Goal: Task Accomplishment & Management: Use online tool/utility

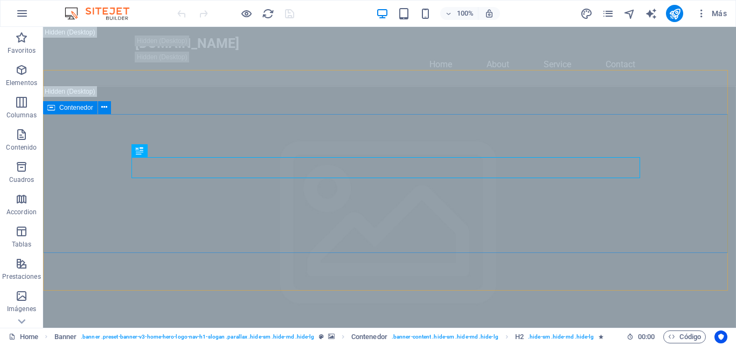
click at [72, 106] on span "Contenedor" at bounding box center [76, 108] width 34 height 6
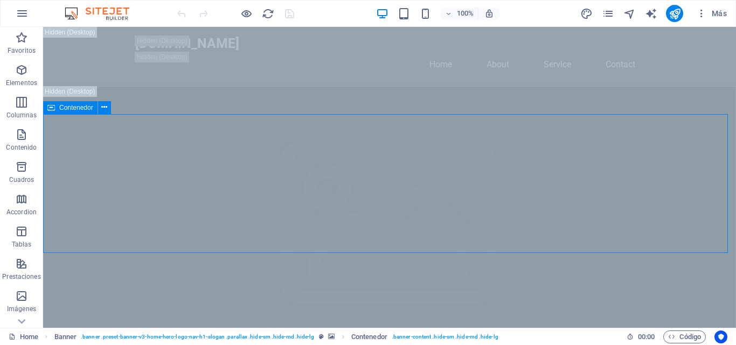
click at [72, 106] on span "Contenedor" at bounding box center [76, 108] width 34 height 6
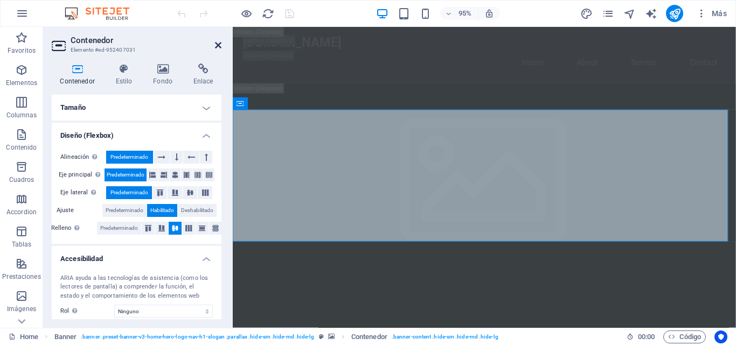
drag, startPoint x: 216, startPoint y: 46, endPoint x: 174, endPoint y: 20, distance: 49.3
click at [216, 46] on icon at bounding box center [218, 45] width 6 height 9
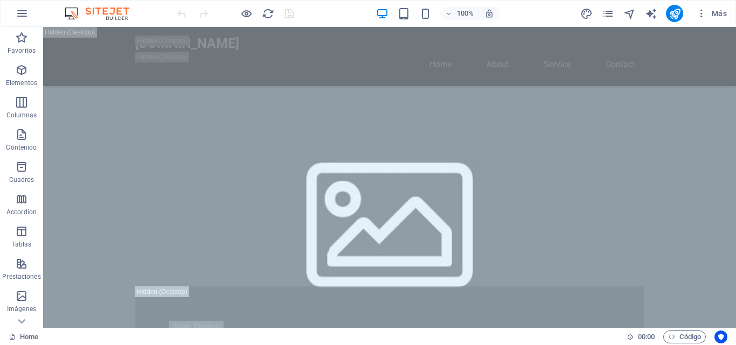
scroll to position [549, 0]
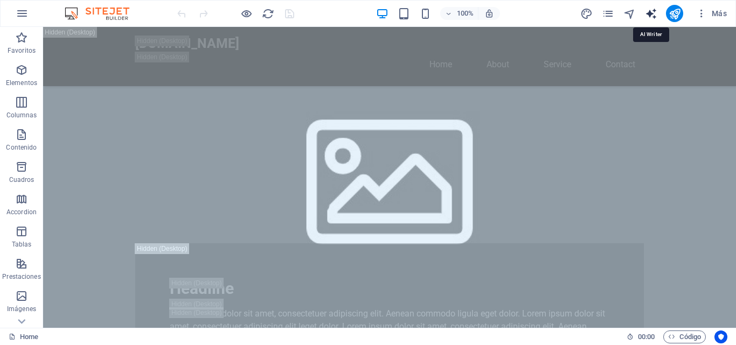
click at [653, 12] on icon "text_generator" at bounding box center [651, 14] width 12 height 12
select select "English"
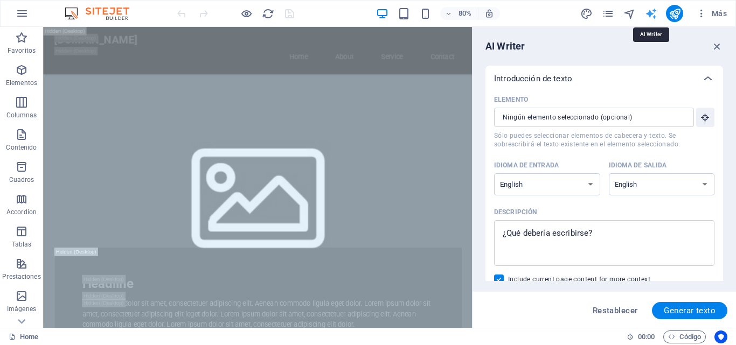
scroll to position [0, 0]
click at [588, 186] on select "Albanian Arabic Armenian Awadhi Azerbaijani Bashkir Basque Belarusian Bengali B…" at bounding box center [547, 184] width 106 height 22
click at [698, 209] on div "Descripción" at bounding box center [602, 212] width 216 height 16
click at [698, 226] on textarea "Descripción x ​" at bounding box center [604, 243] width 210 height 35
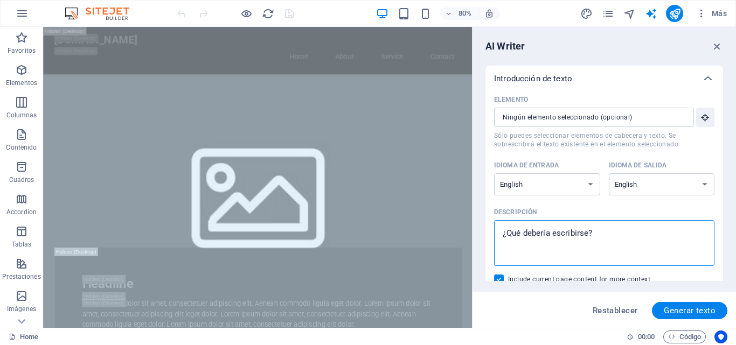
type textarea "x"
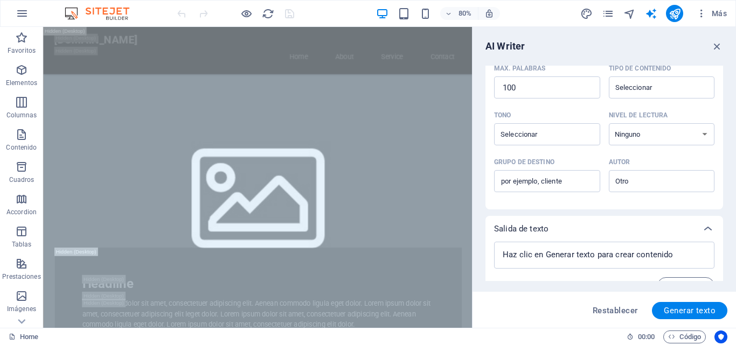
scroll to position [296, 0]
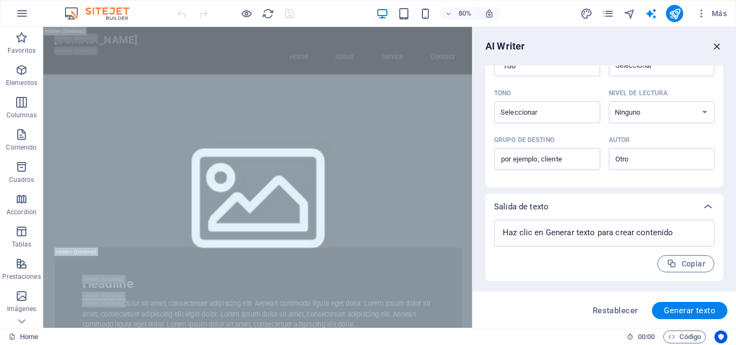
click at [715, 48] on icon "button" at bounding box center [717, 46] width 12 height 12
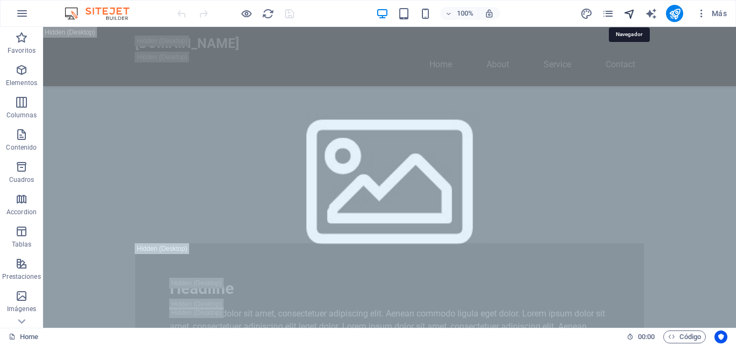
click at [629, 13] on icon "navigator" at bounding box center [629, 14] width 12 height 12
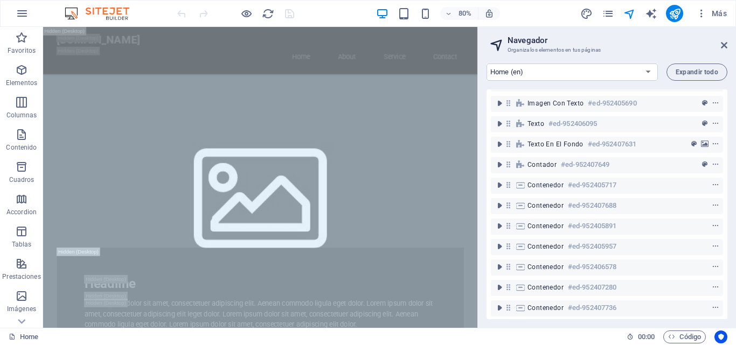
scroll to position [243, 0]
drag, startPoint x: 725, startPoint y: 46, endPoint x: 682, endPoint y: 19, distance: 50.4
click at [725, 46] on icon at bounding box center [724, 45] width 6 height 9
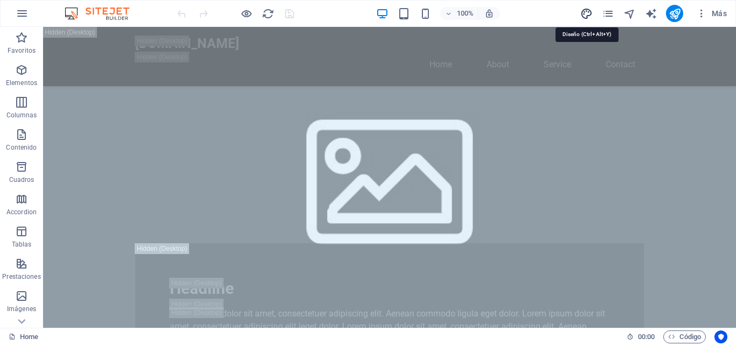
click at [584, 11] on icon "design" at bounding box center [586, 14] width 12 height 12
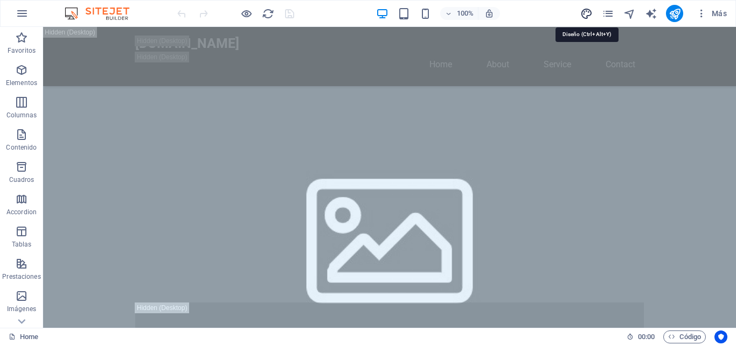
select select "400"
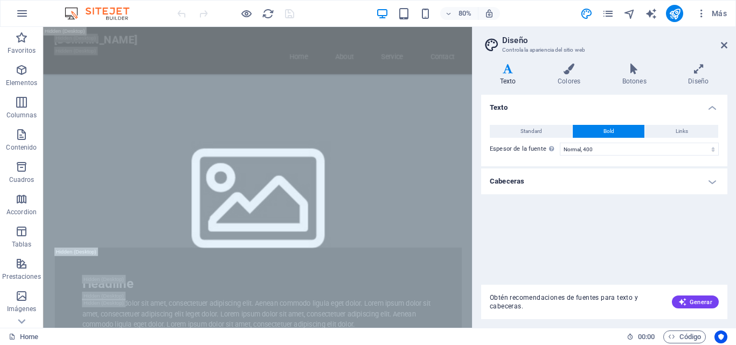
click at [608, 181] on h4 "Cabeceras" at bounding box center [604, 182] width 246 height 26
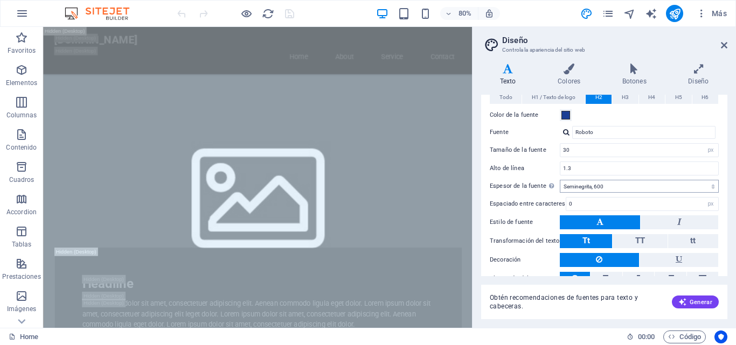
scroll to position [147, 0]
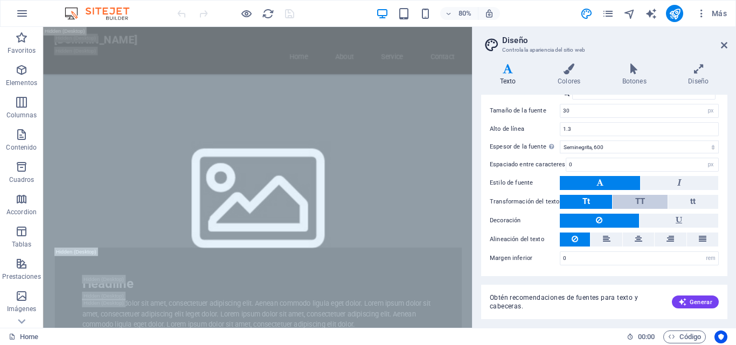
click at [644, 199] on button "TT" at bounding box center [639, 202] width 54 height 14
click at [725, 46] on icon at bounding box center [724, 45] width 6 height 9
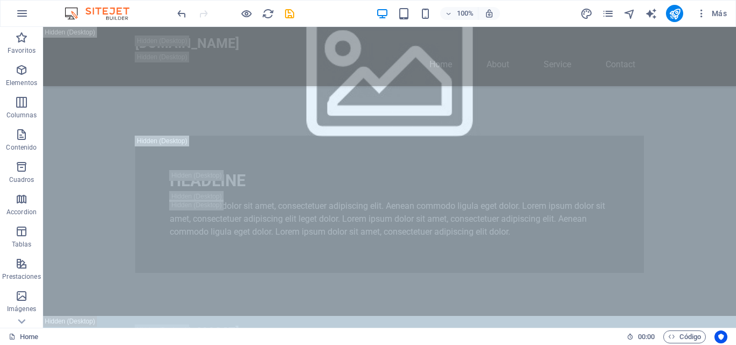
scroll to position [743, 0]
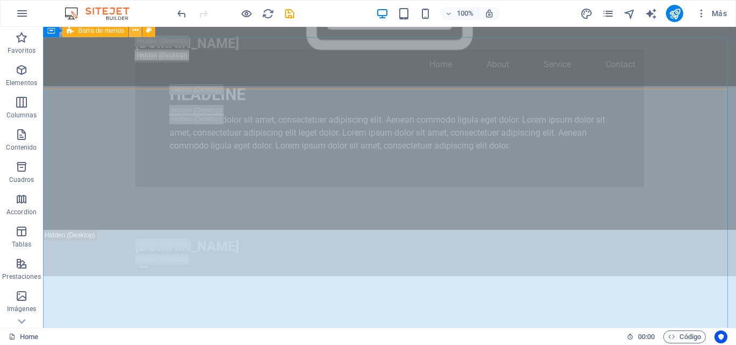
click at [136, 32] on icon at bounding box center [136, 30] width 6 height 11
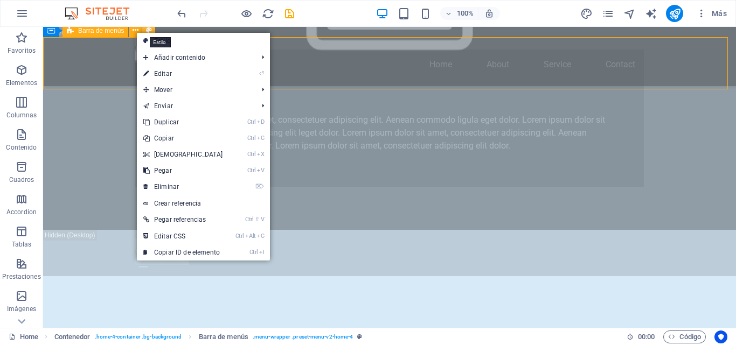
click at [147, 29] on icon at bounding box center [149, 30] width 6 height 11
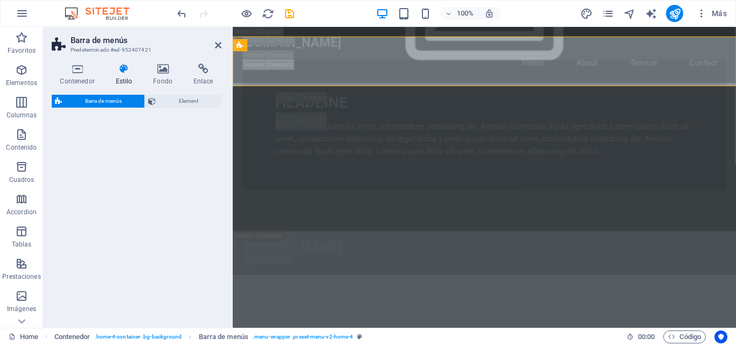
select select "vw"
select select "rem"
select select "vw"
select select "preset-menu-v2-home-4"
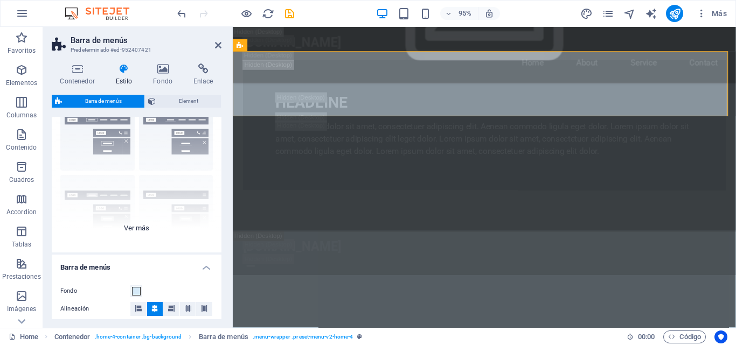
scroll to position [54, 0]
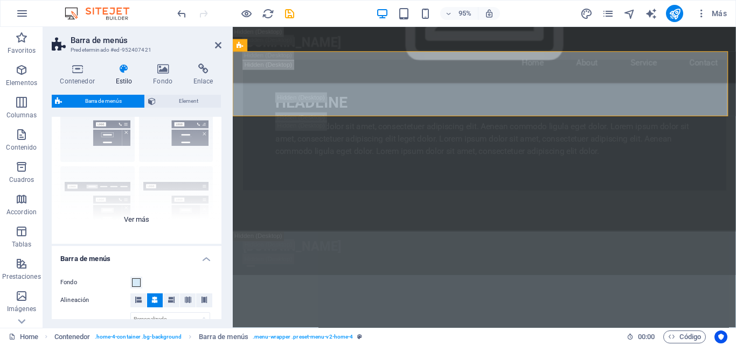
click at [141, 219] on div "Borde Centrado Predeterminado Fijo Loki Desencadenador Ancho XXL" at bounding box center [137, 163] width 170 height 162
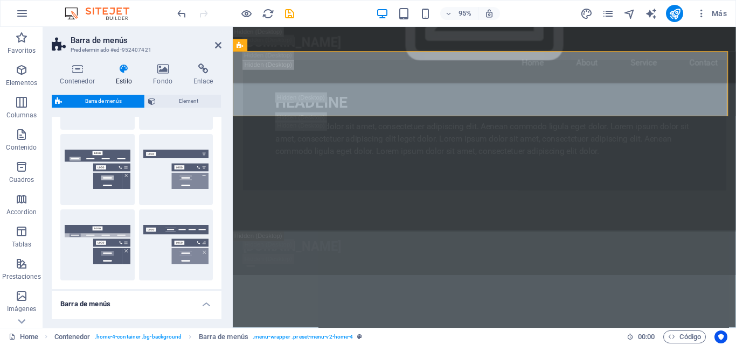
scroll to position [215, 0]
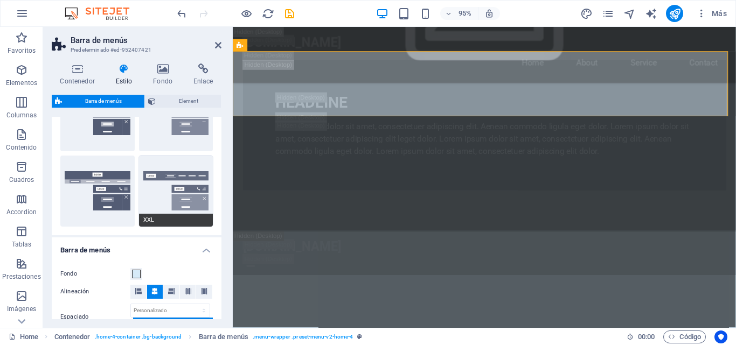
click at [195, 191] on button "XXL" at bounding box center [176, 191] width 74 height 71
type input "1"
select select "rem"
type input "1"
select select "rem"
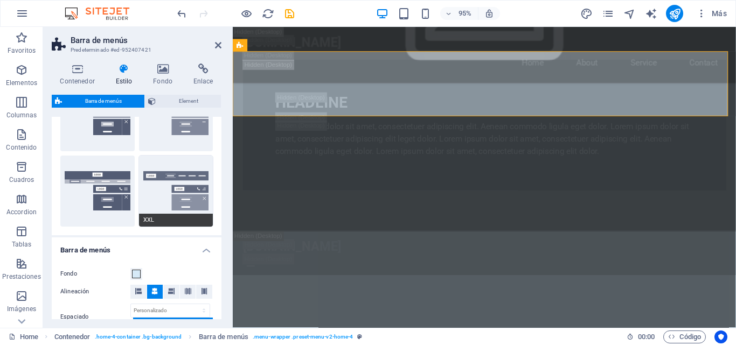
type input "1"
select select "rem"
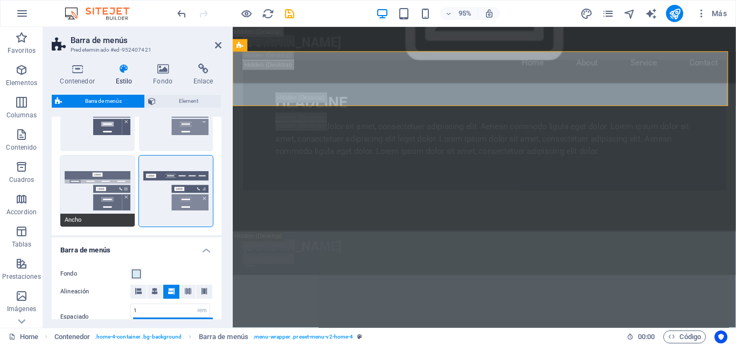
click at [109, 189] on button "Ancho" at bounding box center [97, 191] width 74 height 71
type input "0"
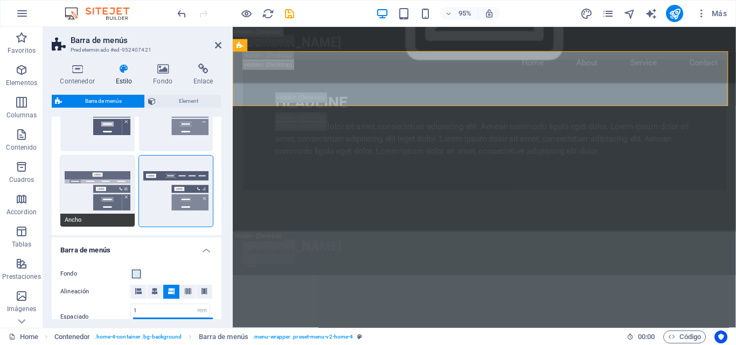
type input "0"
type input "2"
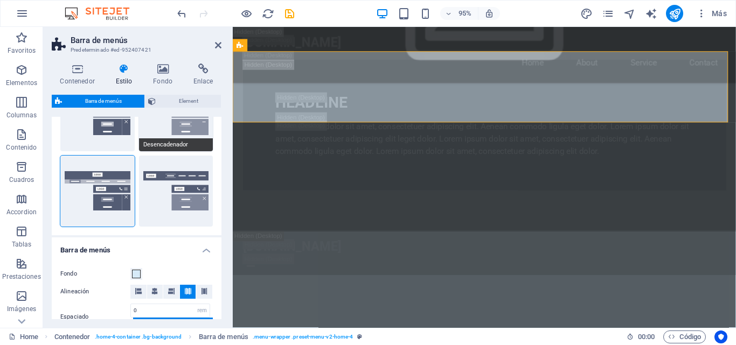
click at [161, 134] on button "Desencadenador" at bounding box center [176, 115] width 74 height 71
type input "1"
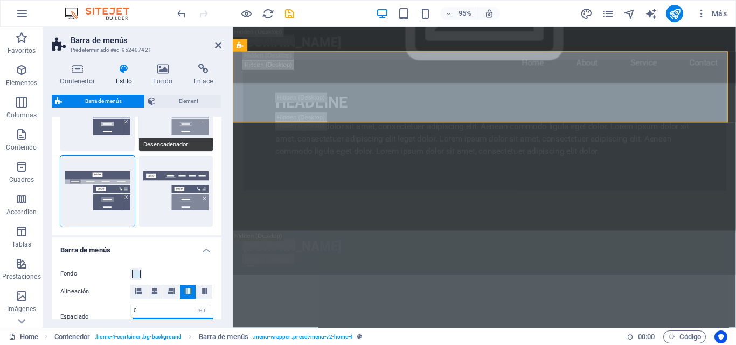
type input "1"
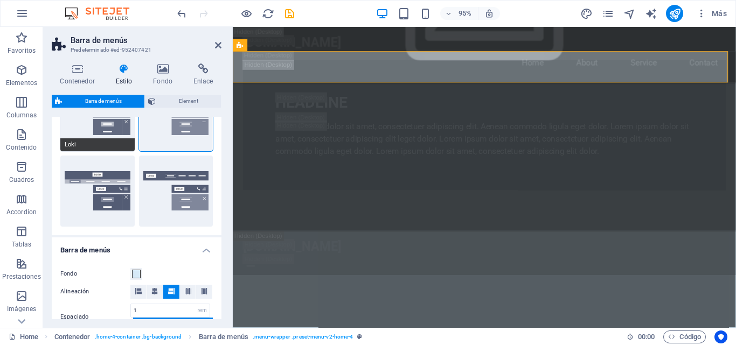
click at [110, 128] on button "Loki" at bounding box center [97, 115] width 74 height 71
type input "0"
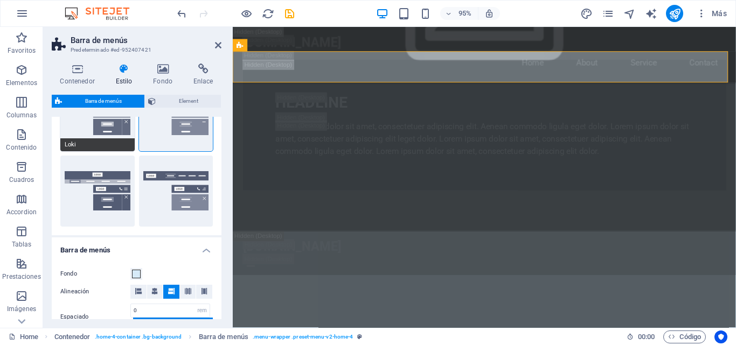
type input "0"
select select "DISABLED_OPTION_VALUE"
type input "2"
type input "1"
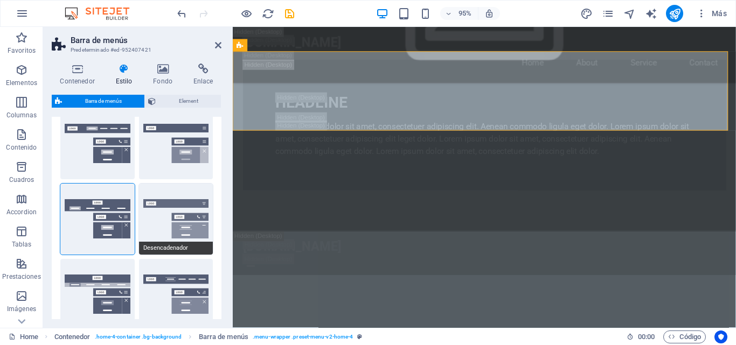
scroll to position [108, 0]
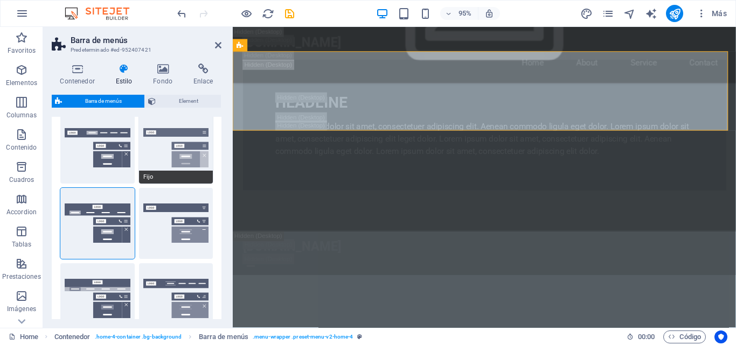
click at [168, 148] on button "Fijo" at bounding box center [176, 148] width 74 height 71
type input "1"
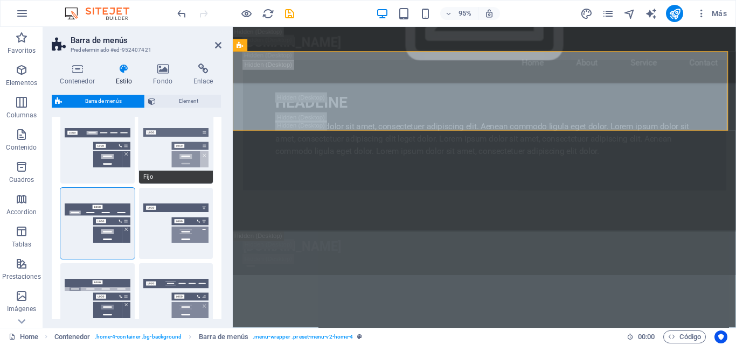
type input "1"
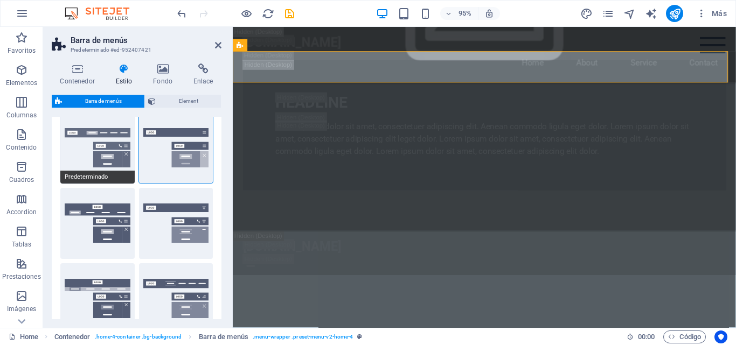
click at [112, 149] on button "Predeterminado" at bounding box center [97, 148] width 74 height 71
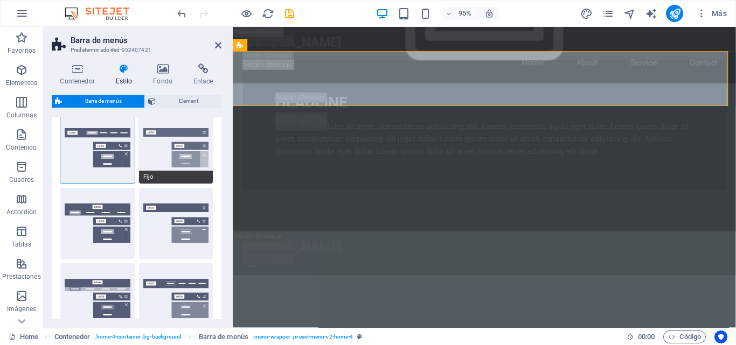
click at [183, 157] on button "Fijo" at bounding box center [176, 148] width 74 height 71
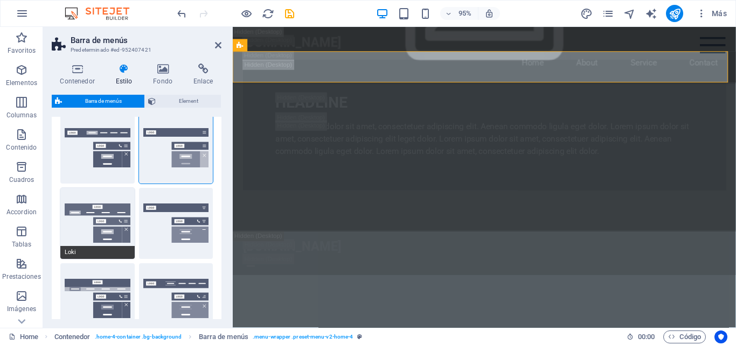
click at [108, 230] on button "Loki" at bounding box center [97, 223] width 74 height 71
type input "0"
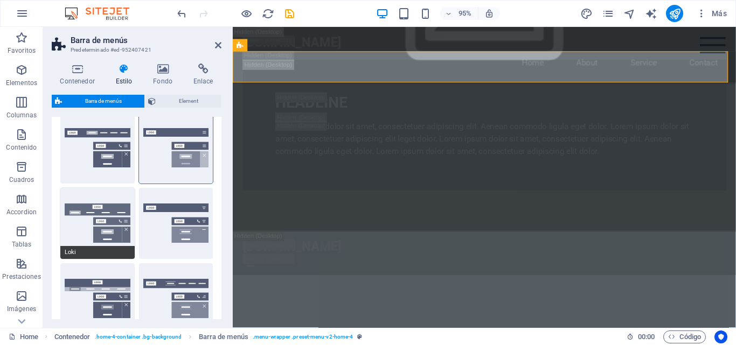
type input "0"
select select "DISABLED_OPTION_VALUE"
type input "2"
type input "1"
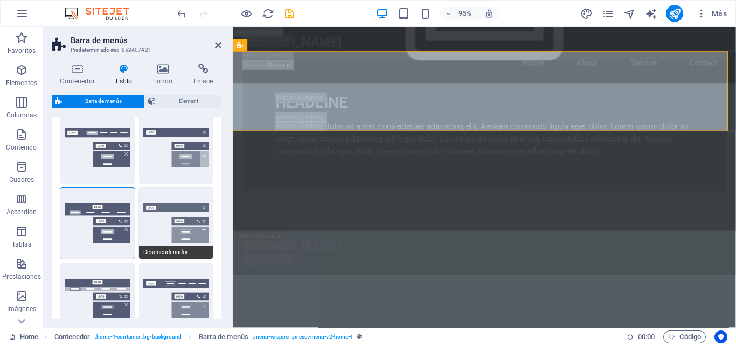
click at [171, 214] on button "Desencadenador" at bounding box center [176, 223] width 74 height 71
type input "1"
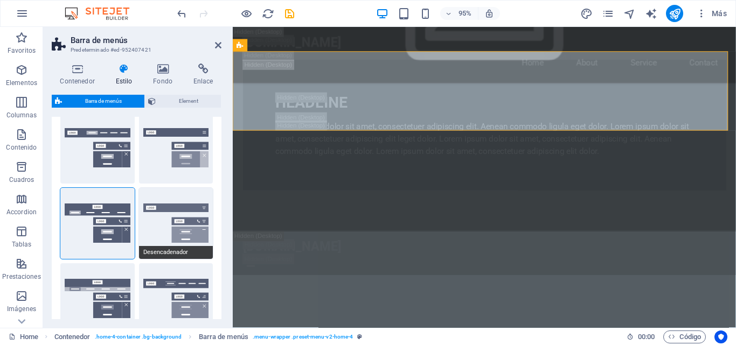
type input "1"
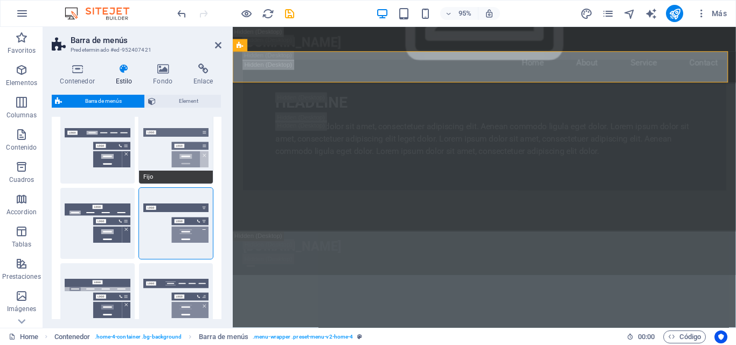
click at [165, 163] on button "Fijo" at bounding box center [176, 148] width 74 height 71
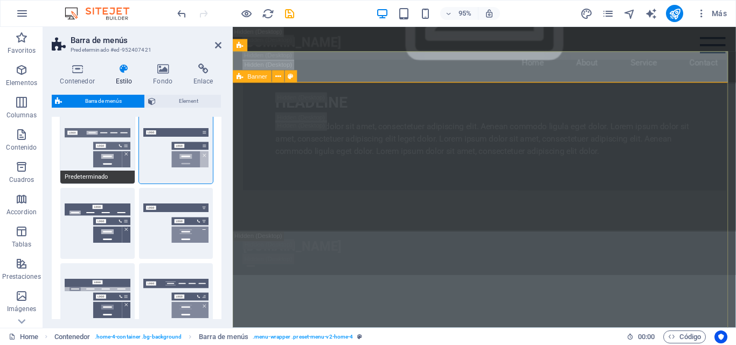
click at [93, 138] on button "Predeterminado" at bounding box center [97, 148] width 74 height 71
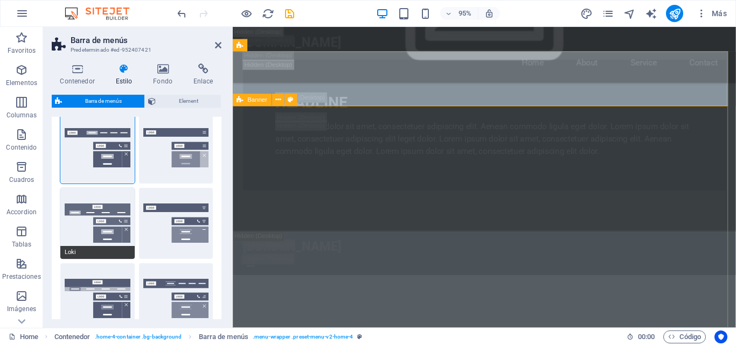
click at [109, 206] on button "Loki" at bounding box center [97, 223] width 74 height 71
type input "0"
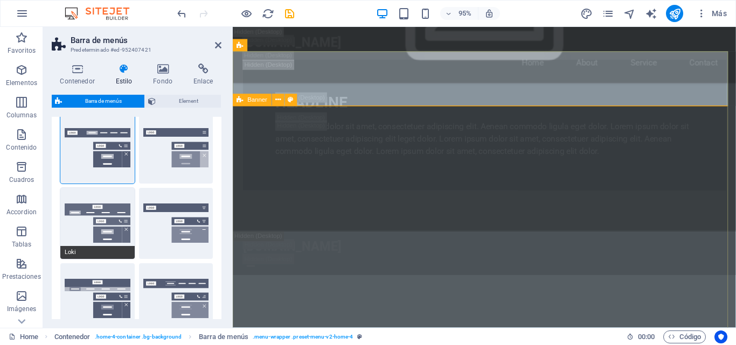
type input "0"
select select "DISABLED_OPTION_VALUE"
type input "2"
type input "1"
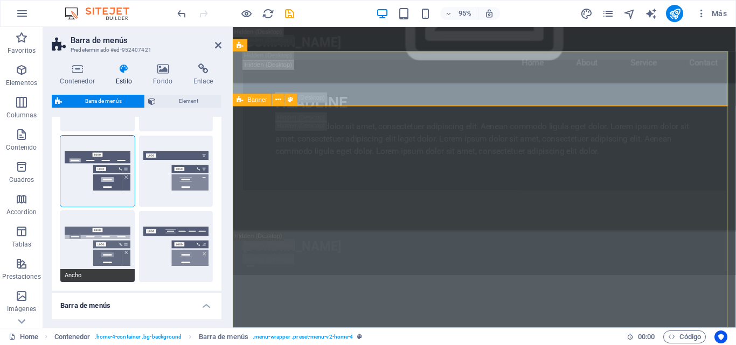
scroll to position [162, 0]
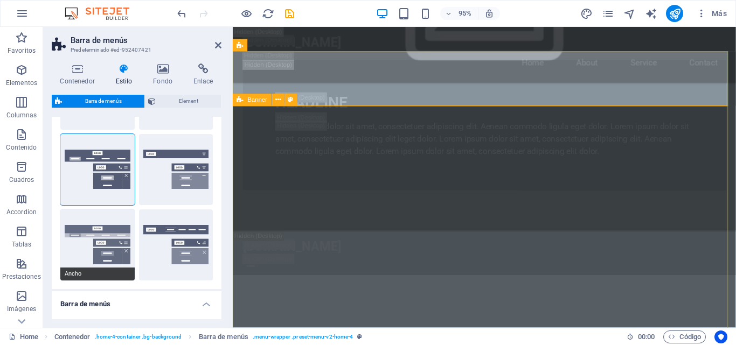
click at [100, 235] on button "Ancho" at bounding box center [97, 245] width 74 height 71
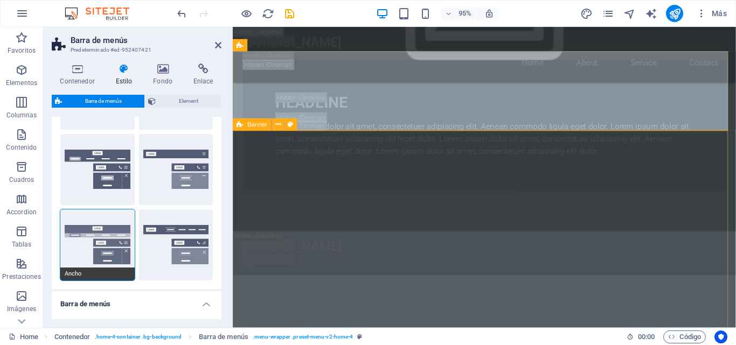
type input "0"
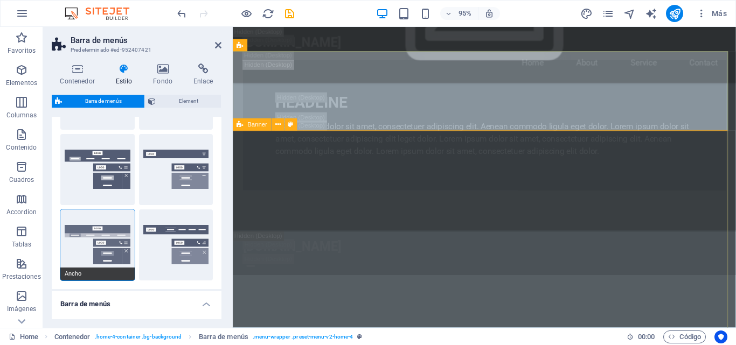
type input "2"
select select "rem"
type input "2"
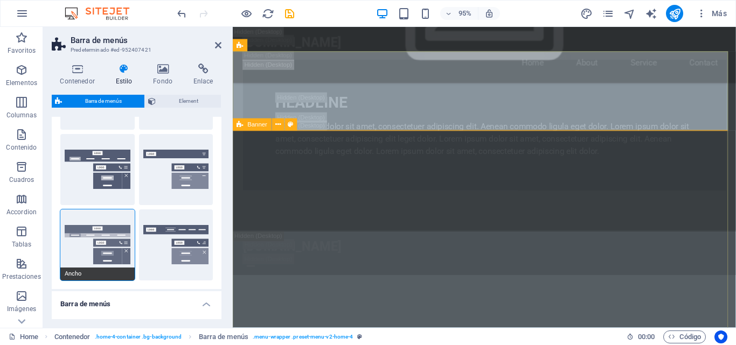
type input "2"
type input "0"
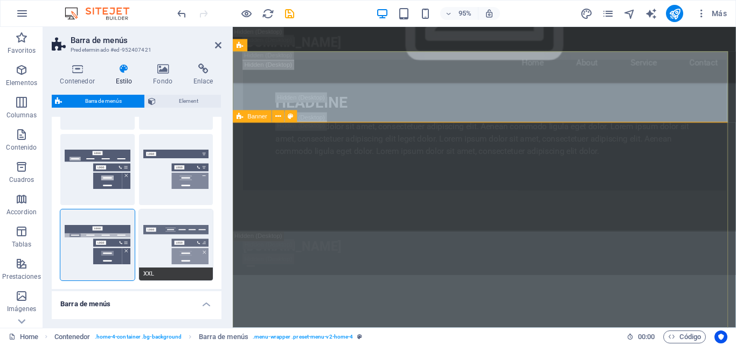
click at [176, 231] on button "XXL" at bounding box center [176, 245] width 74 height 71
type input "1"
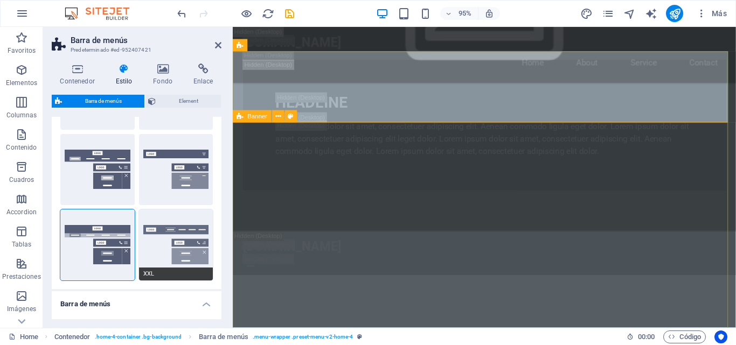
type input "1"
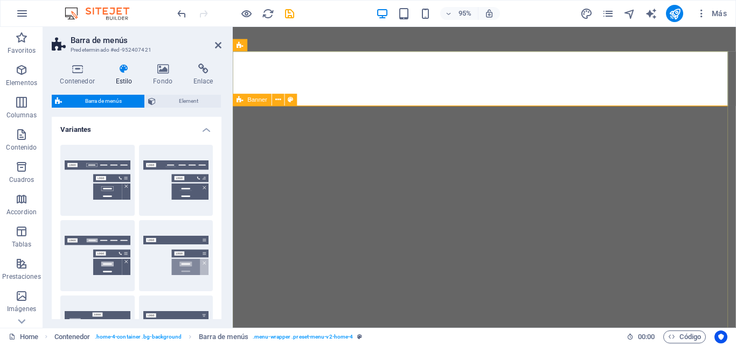
select select "rem"
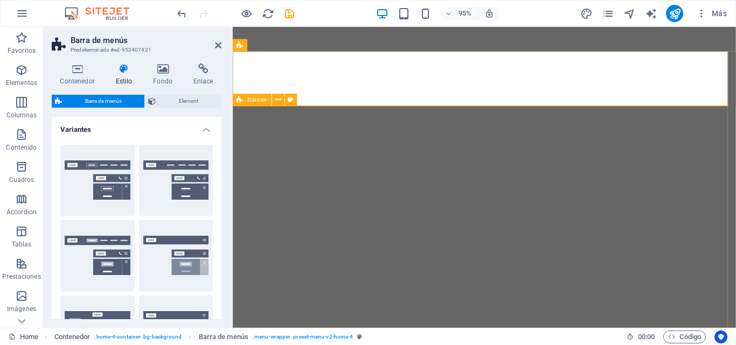
select select "preset-menu-v2-home-4"
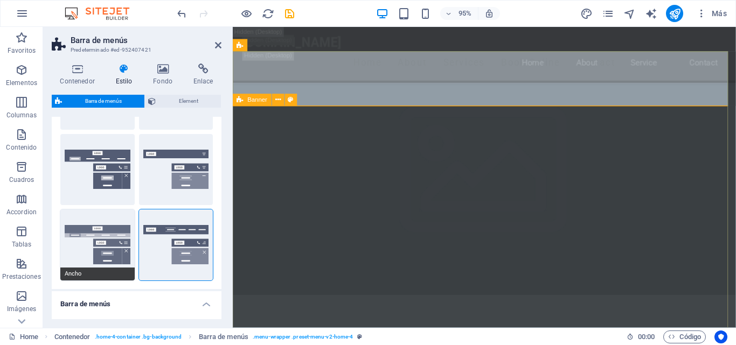
scroll to position [743, 0]
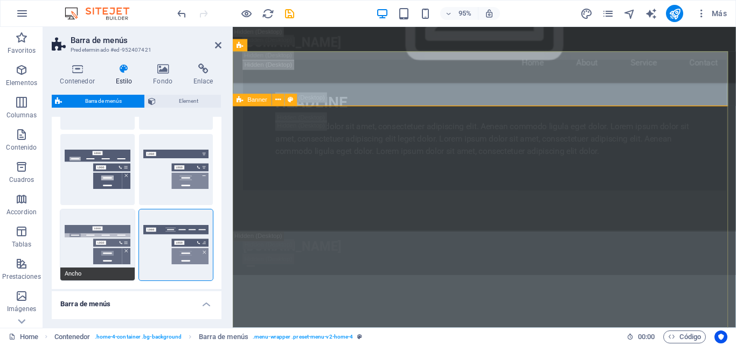
click at [95, 238] on button "Ancho" at bounding box center [97, 245] width 74 height 71
type input "0"
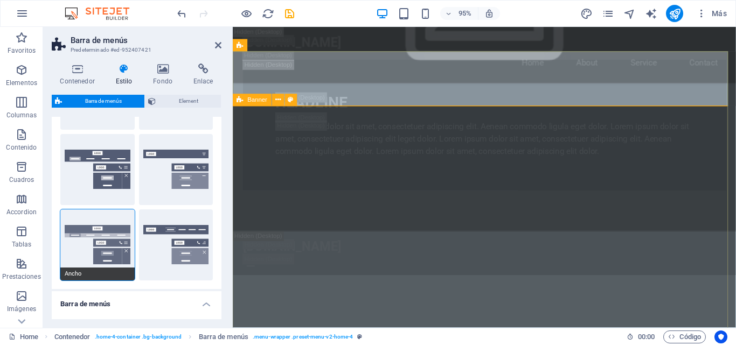
type input "0"
type input "2"
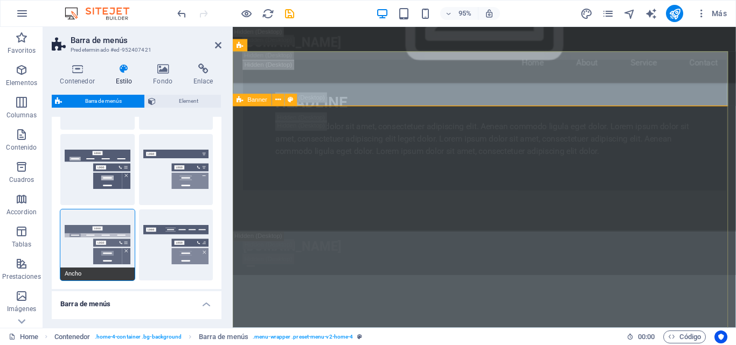
type input "2"
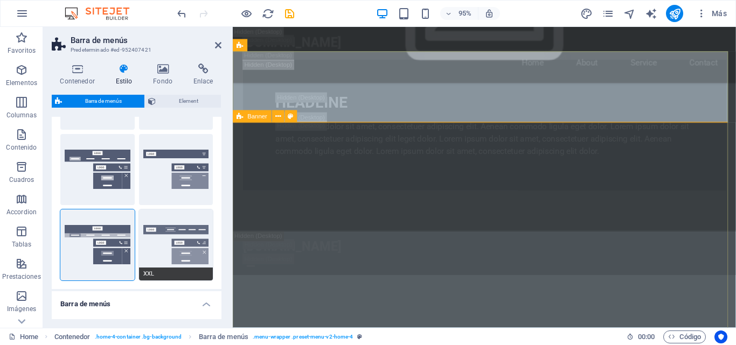
click at [153, 236] on button "XXL" at bounding box center [176, 245] width 74 height 71
type input "1"
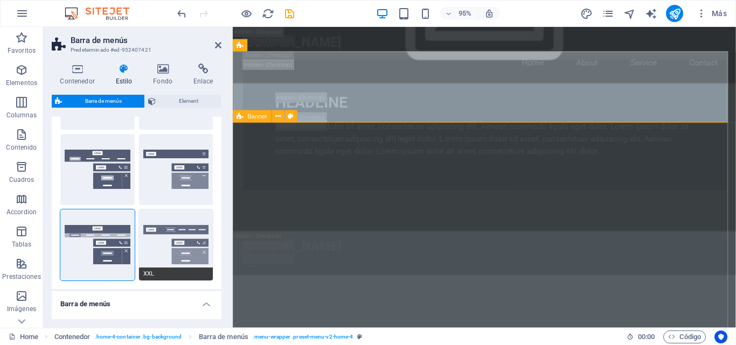
type input "1"
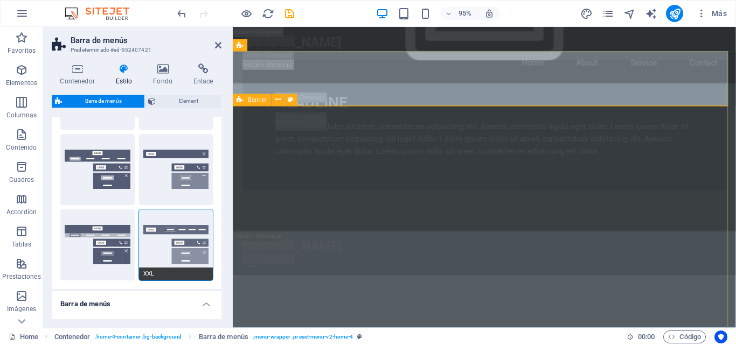
scroll to position [0, 0]
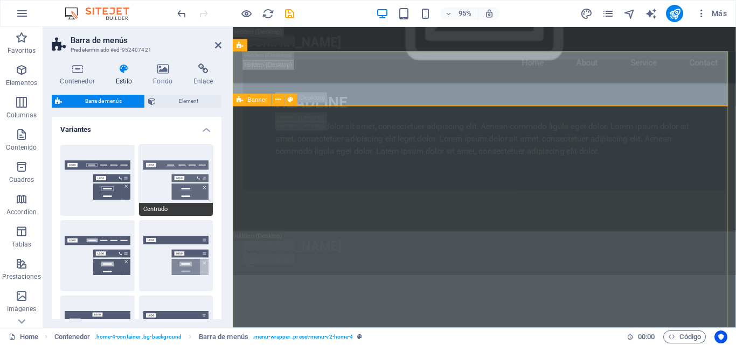
click at [176, 185] on button "Centrado" at bounding box center [176, 180] width 74 height 71
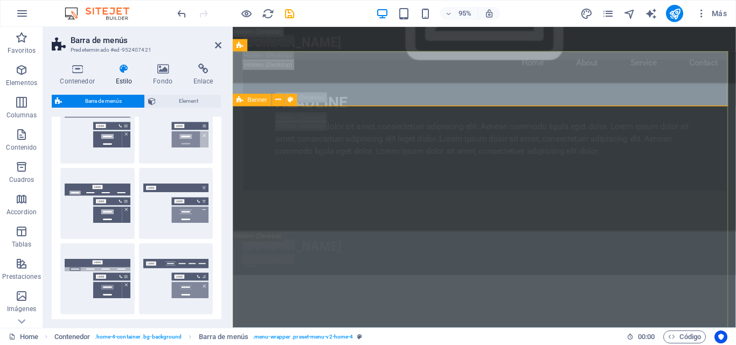
scroll to position [215, 0]
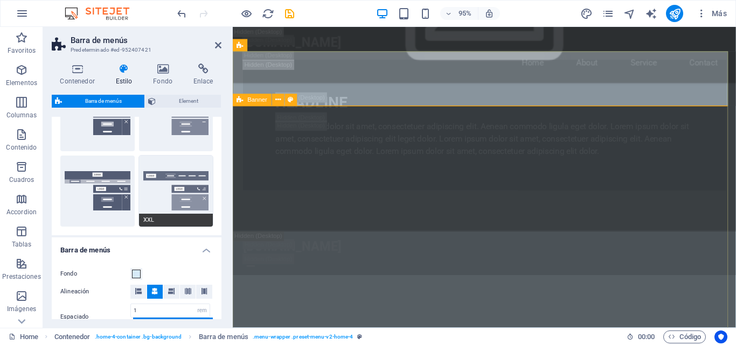
click at [177, 182] on button "XXL" at bounding box center [176, 191] width 74 height 71
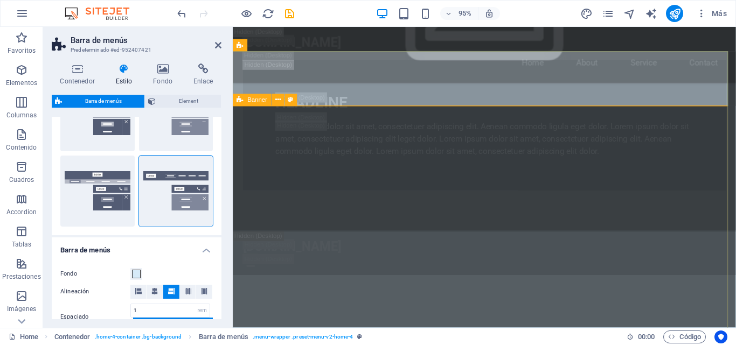
scroll to position [269, 0]
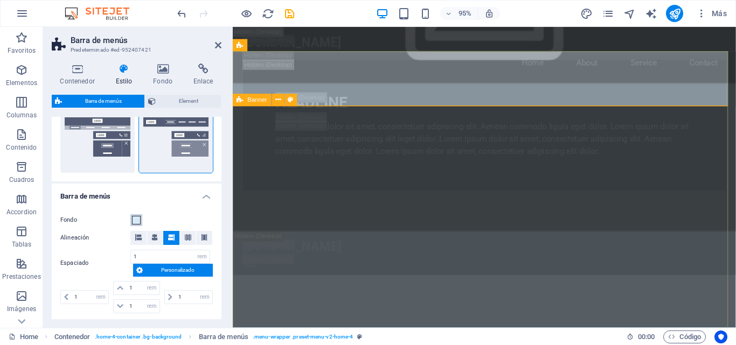
click at [135, 221] on span at bounding box center [136, 220] width 9 height 9
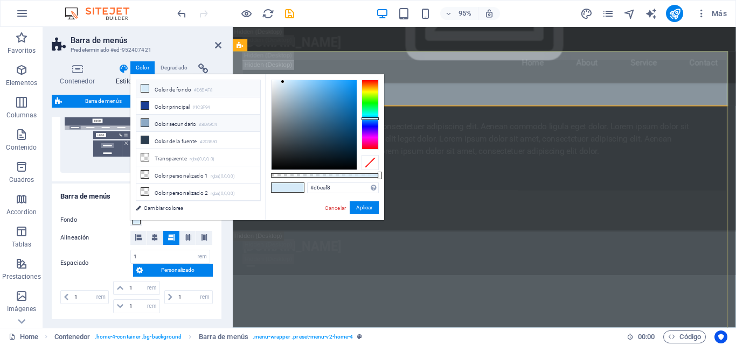
click at [165, 122] on li "Color secundario #8DA9C4" at bounding box center [198, 123] width 124 height 17
type input "#8da9c4"
click at [368, 207] on button "Aplicar" at bounding box center [364, 207] width 29 height 13
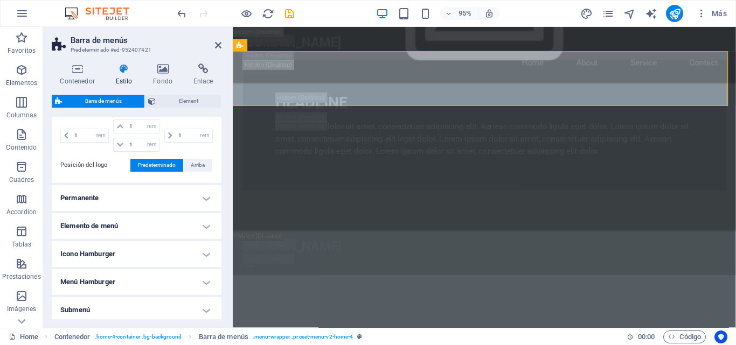
scroll to position [478, 0]
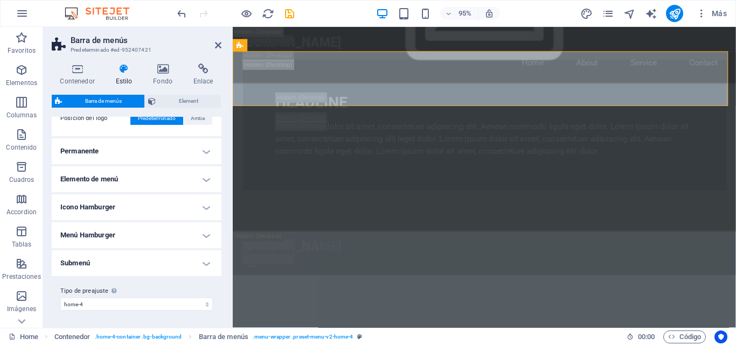
click at [168, 208] on h4 "Icono Hamburger" at bounding box center [137, 207] width 170 height 26
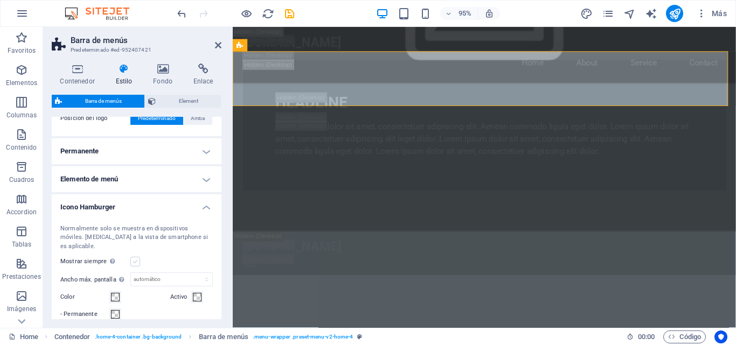
click at [138, 257] on label at bounding box center [135, 262] width 10 height 10
click at [0, 0] on input "Mostrar siempre Muestra el desencadenador para todas las ventanillas." at bounding box center [0, 0] width 0 height 0
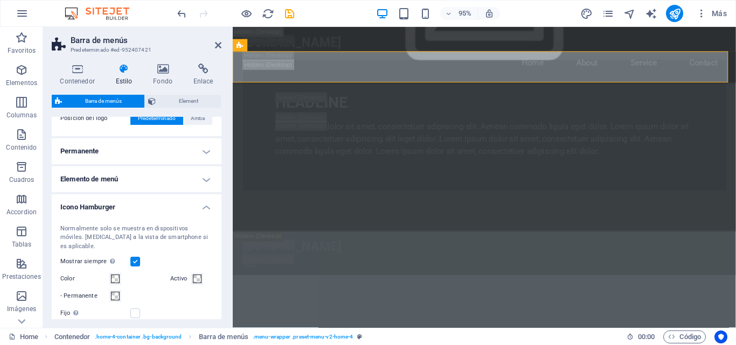
click at [138, 257] on label at bounding box center [135, 262] width 10 height 10
click at [0, 0] on input "Mostrar siempre Muestra el desencadenador para todas las ventanillas." at bounding box center [0, 0] width 0 height 0
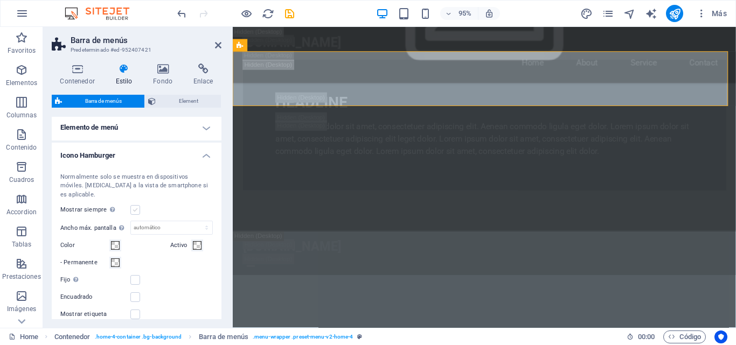
scroll to position [532, 0]
click at [117, 239] on span at bounding box center [115, 243] width 9 height 9
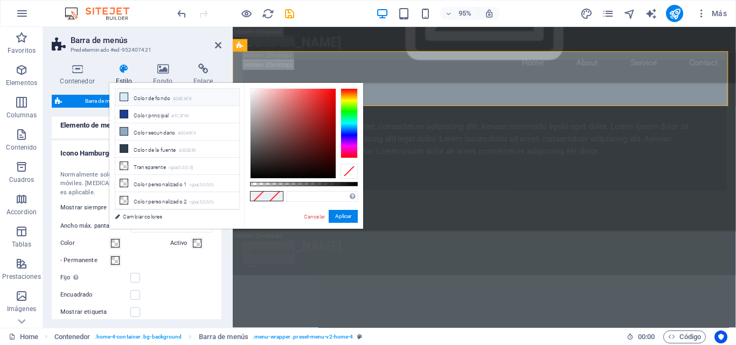
click at [139, 101] on li "Color de fondo #D6EAF8" at bounding box center [177, 97] width 124 height 17
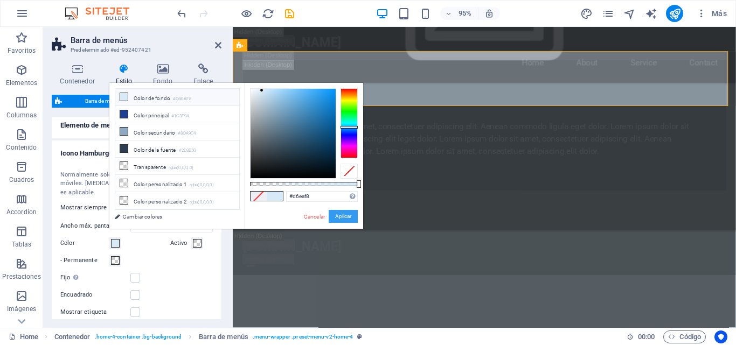
click at [343, 214] on button "Aplicar" at bounding box center [343, 216] width 29 height 13
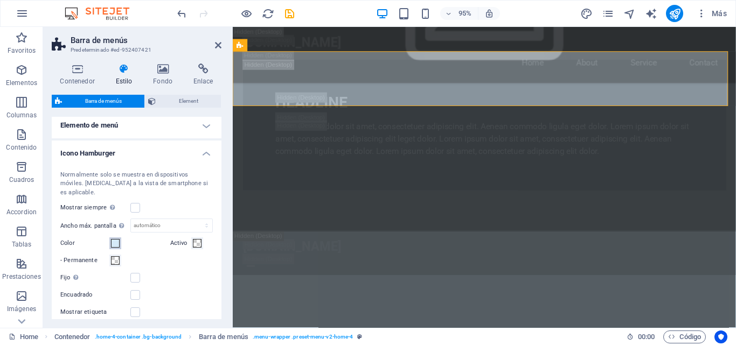
click at [114, 239] on span at bounding box center [115, 243] width 9 height 9
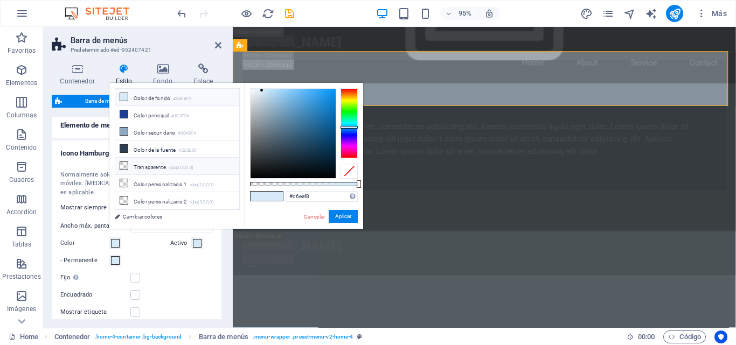
click at [129, 166] on li "Transparente rgba(0,0,0,.0)" at bounding box center [177, 166] width 124 height 17
type input "rgba(0, 0, 0, 0)"
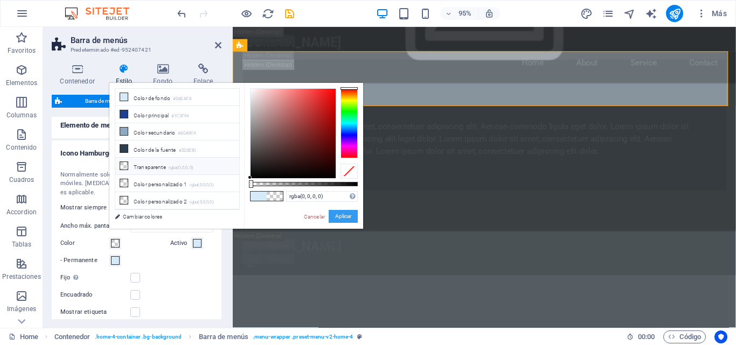
click at [349, 219] on button "Aplicar" at bounding box center [343, 216] width 29 height 13
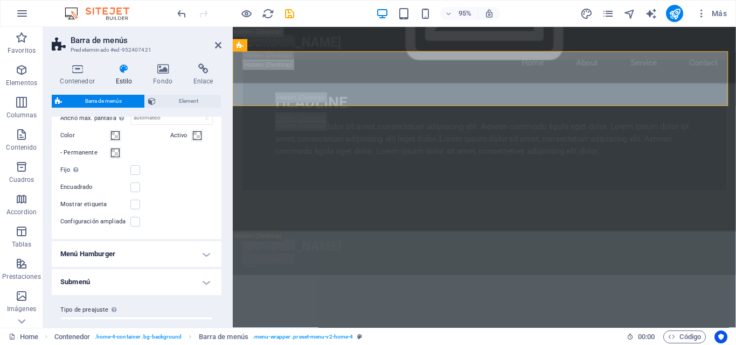
scroll to position [650, 0]
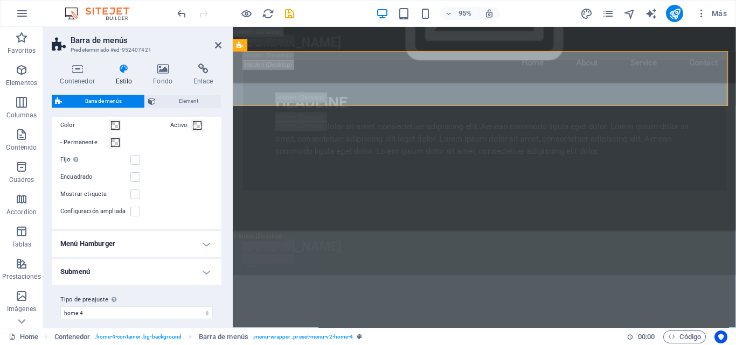
click at [172, 237] on h4 "Menú Hamburger" at bounding box center [137, 244] width 170 height 26
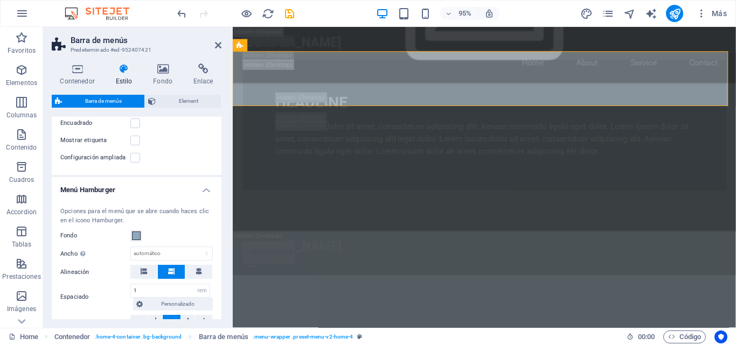
scroll to position [757, 0]
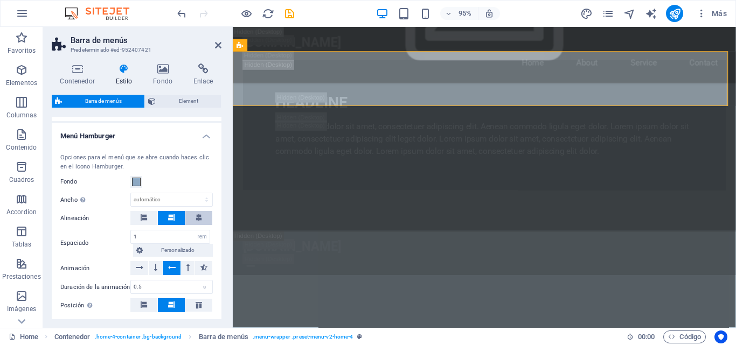
click at [198, 214] on icon at bounding box center [199, 217] width 6 height 6
click at [137, 211] on button at bounding box center [143, 218] width 27 height 14
click at [172, 211] on span at bounding box center [171, 218] width 6 height 14
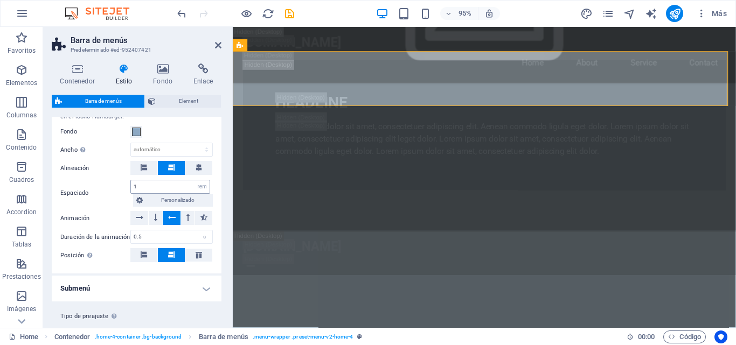
scroll to position [811, 0]
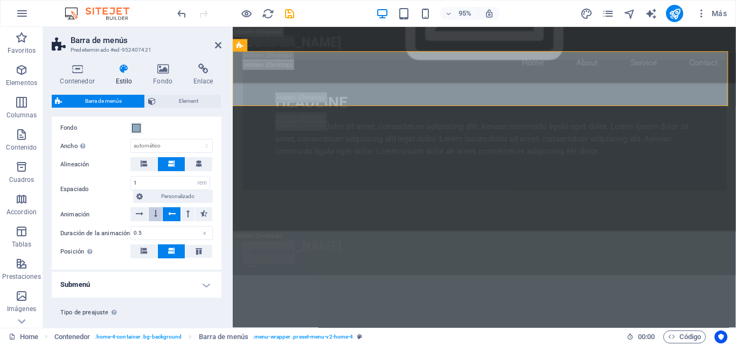
click at [155, 207] on icon at bounding box center [155, 213] width 3 height 13
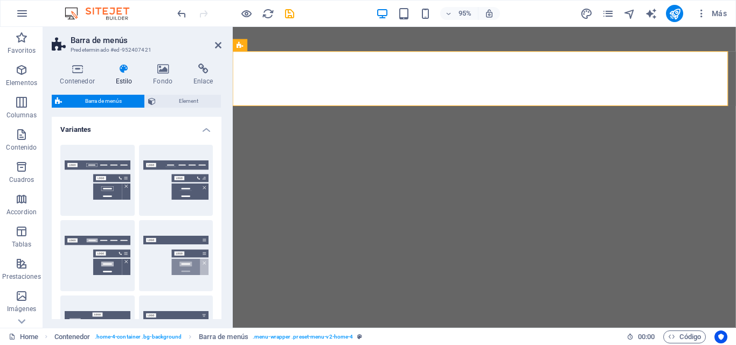
select select "rem"
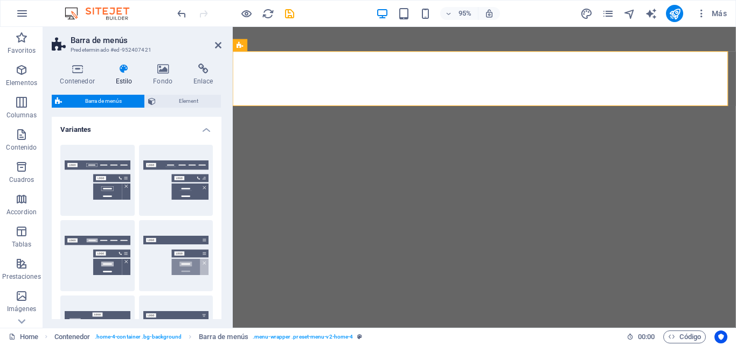
select select "rem"
select select "preset-menu-v2-home-4"
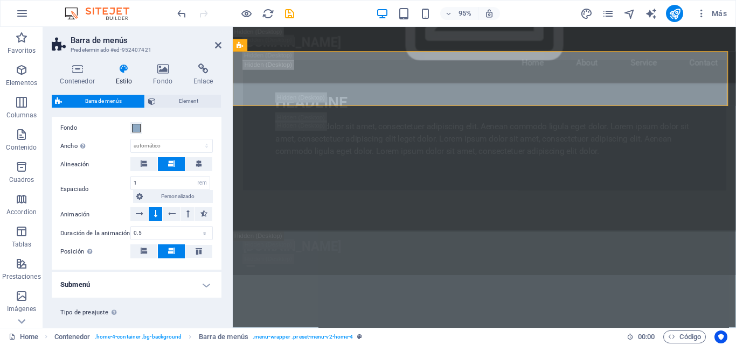
scroll to position [743, 0]
click at [200, 207] on icon at bounding box center [203, 213] width 7 height 13
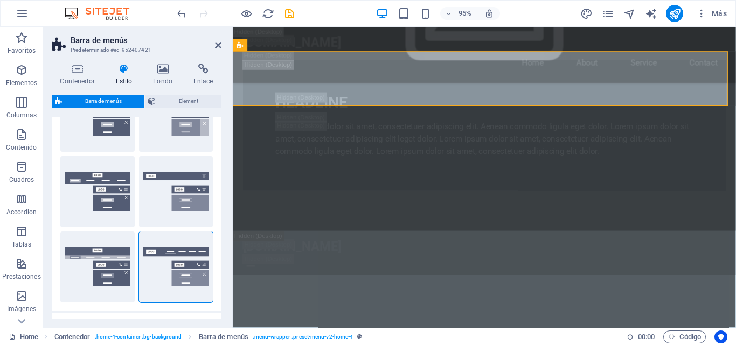
scroll to position [0, 0]
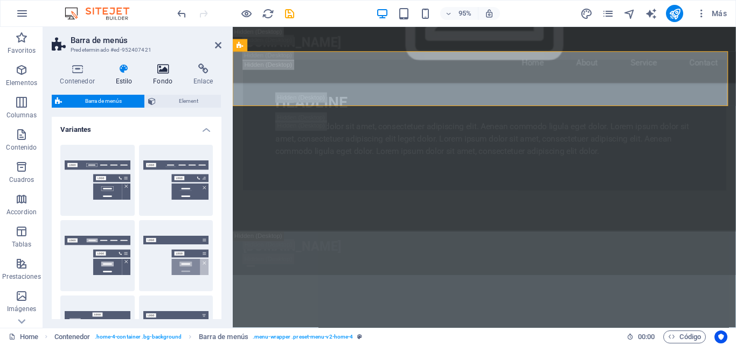
click at [160, 78] on h4 "Fondo" at bounding box center [165, 75] width 40 height 23
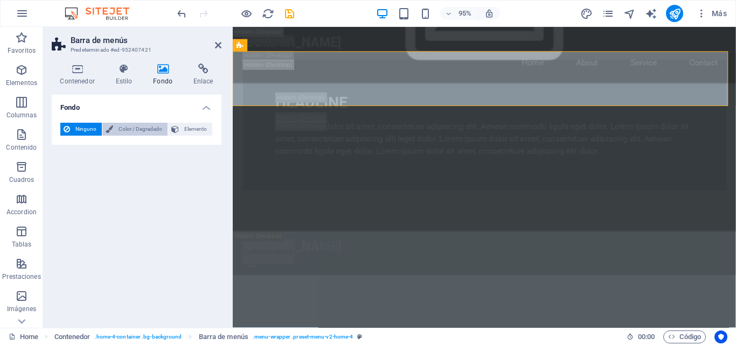
click at [154, 132] on span "Color / Degradado" at bounding box center [140, 129] width 48 height 13
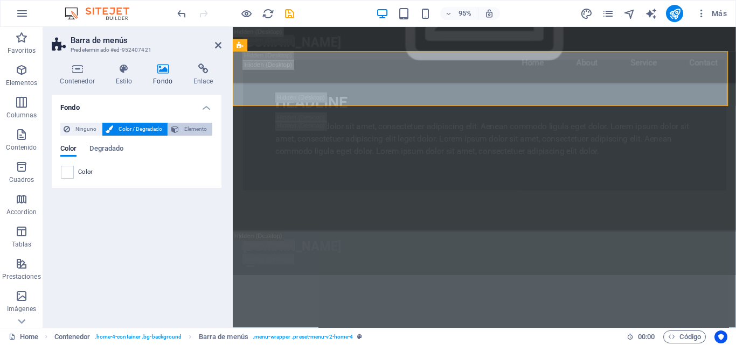
click at [178, 123] on icon at bounding box center [175, 129] width 8 height 13
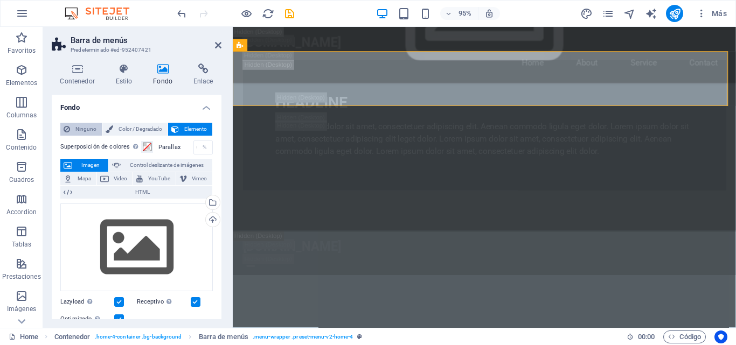
click at [88, 128] on span "Ninguno" at bounding box center [85, 129] width 25 height 13
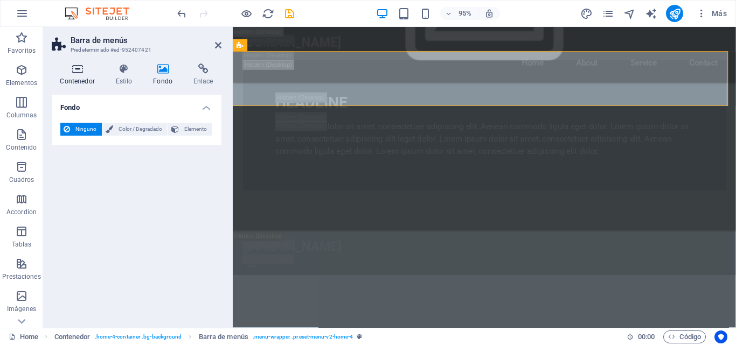
click at [77, 72] on icon at bounding box center [77, 69] width 51 height 11
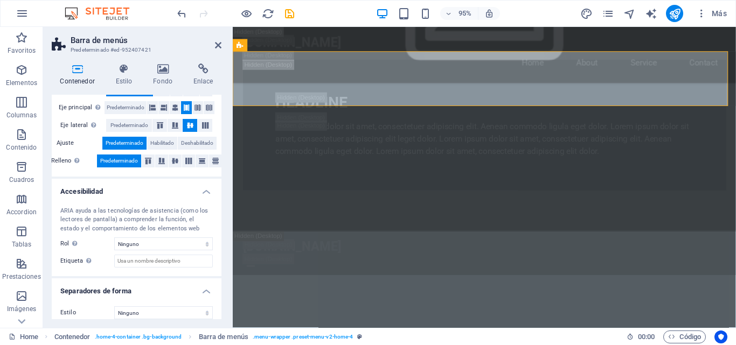
scroll to position [224, 0]
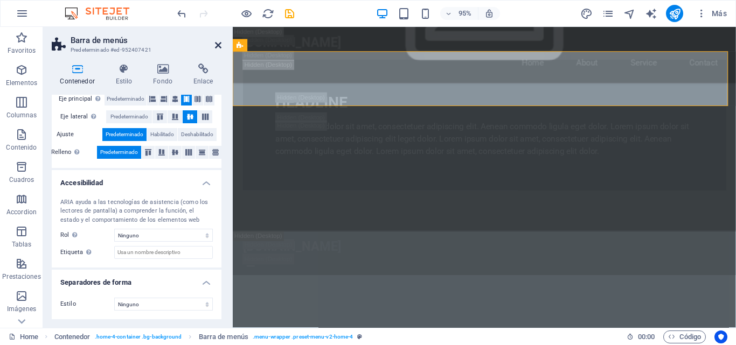
drag, startPoint x: 220, startPoint y: 44, endPoint x: 65, endPoint y: 95, distance: 163.0
click at [220, 44] on icon at bounding box center [218, 45] width 6 height 9
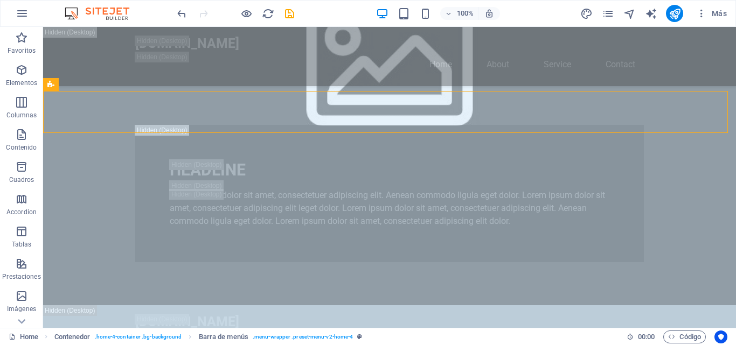
scroll to position [689, 0]
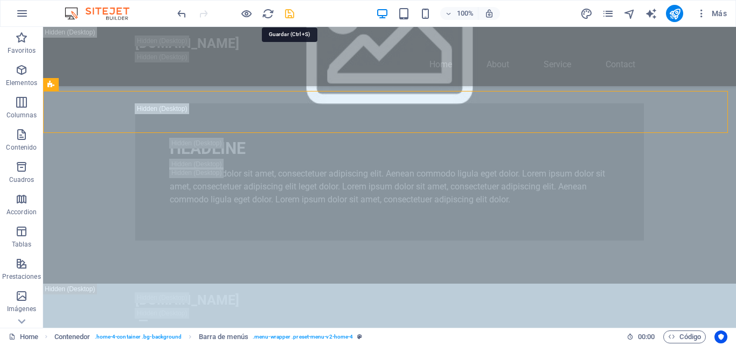
click at [290, 19] on icon "save" at bounding box center [289, 14] width 12 height 12
checkbox input "false"
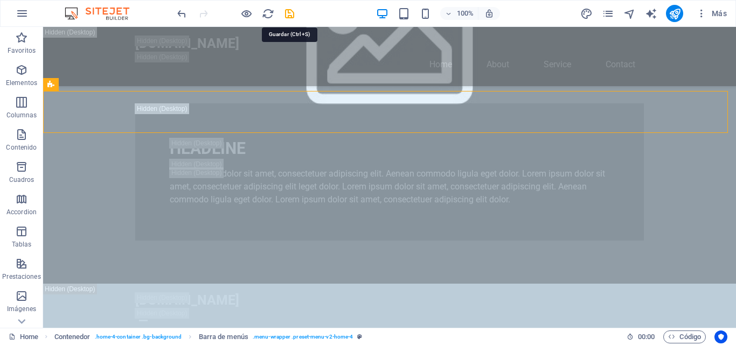
checkbox input "false"
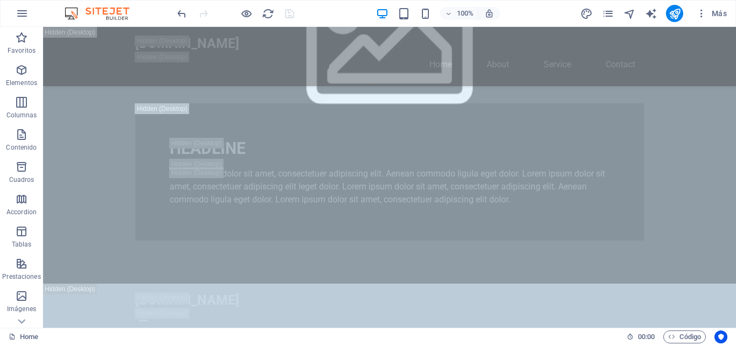
scroll to position [711, 0]
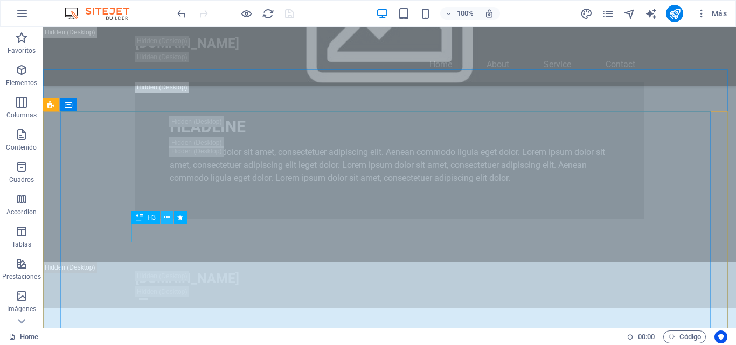
click at [168, 219] on icon at bounding box center [167, 217] width 6 height 11
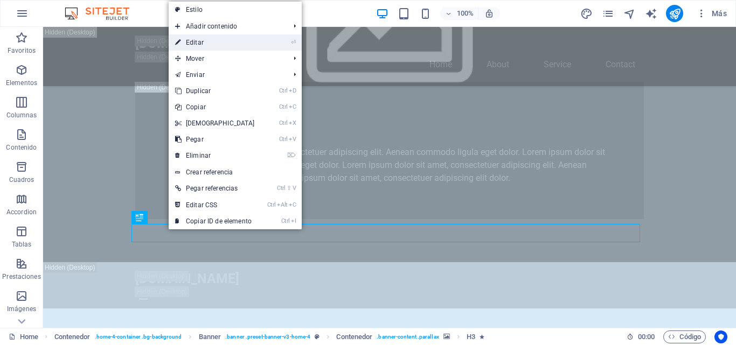
click at [210, 43] on link "⏎ Editar" at bounding box center [215, 42] width 93 height 16
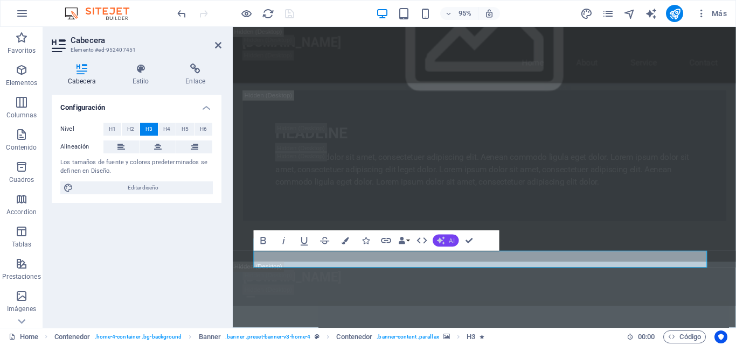
click at [441, 239] on icon "button" at bounding box center [441, 240] width 8 height 8
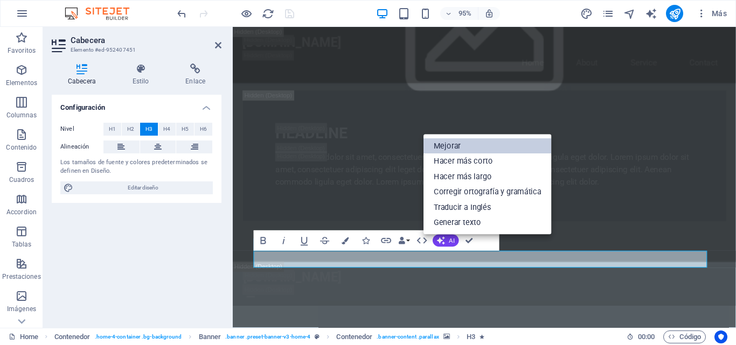
click at [444, 144] on link "Mejorar" at bounding box center [487, 146] width 128 height 16
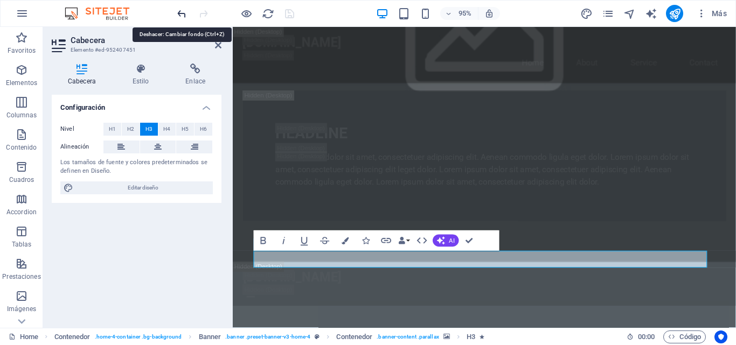
click at [181, 13] on icon "undo" at bounding box center [182, 14] width 12 height 12
click at [203, 11] on icon "redo" at bounding box center [203, 14] width 12 height 12
click at [109, 127] on span "H1" at bounding box center [112, 129] width 7 height 13
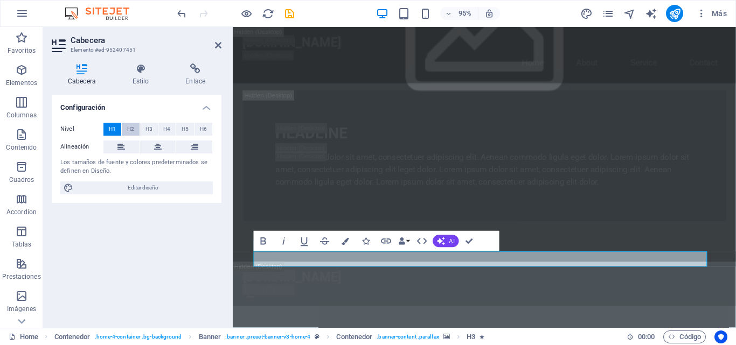
click at [132, 127] on span "H2" at bounding box center [130, 129] width 7 height 13
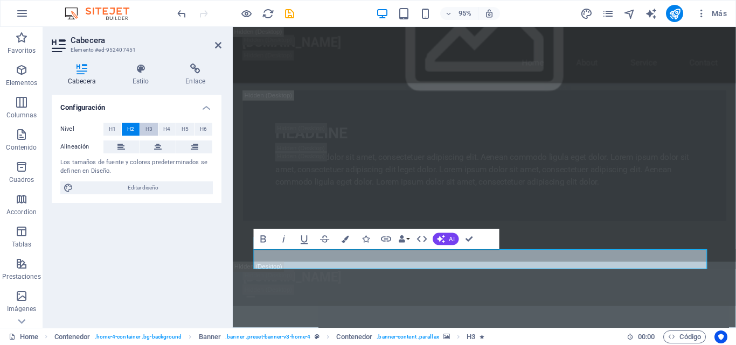
click at [147, 127] on span "H3" at bounding box center [148, 129] width 7 height 13
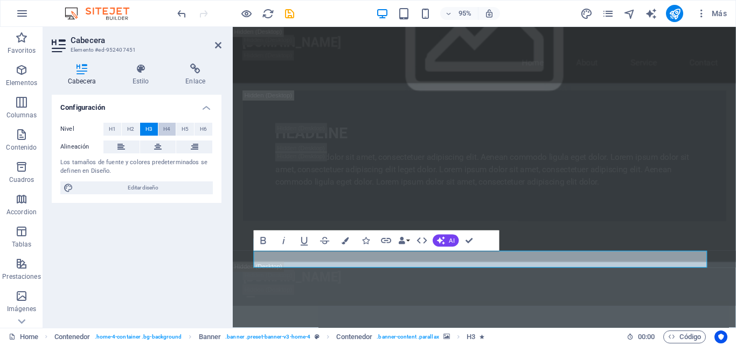
click at [169, 131] on span "H4" at bounding box center [166, 129] width 7 height 13
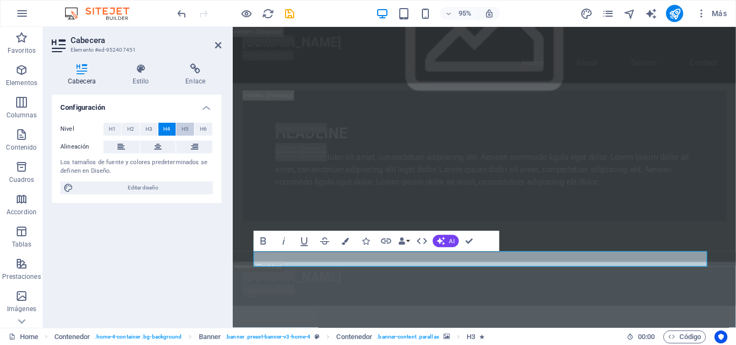
click at [185, 131] on span "H5" at bounding box center [185, 129] width 7 height 13
click at [204, 131] on span "H6" at bounding box center [203, 129] width 7 height 13
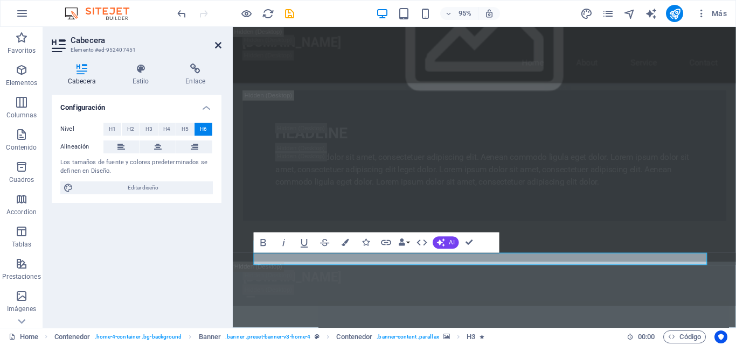
click at [215, 45] on icon at bounding box center [218, 45] width 6 height 9
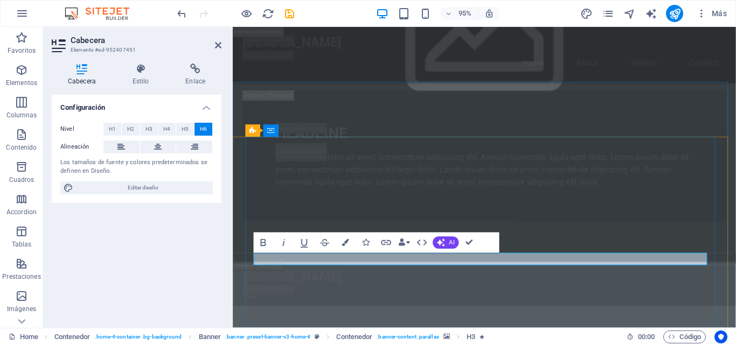
click at [439, 238] on button "AI" at bounding box center [446, 243] width 26 height 12
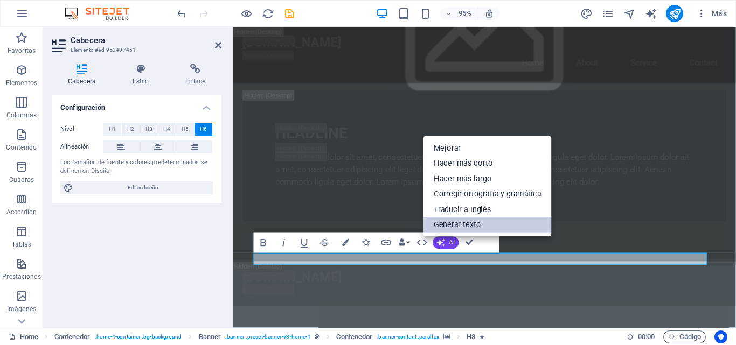
click at [443, 226] on link "Generar texto" at bounding box center [487, 226] width 128 height 16
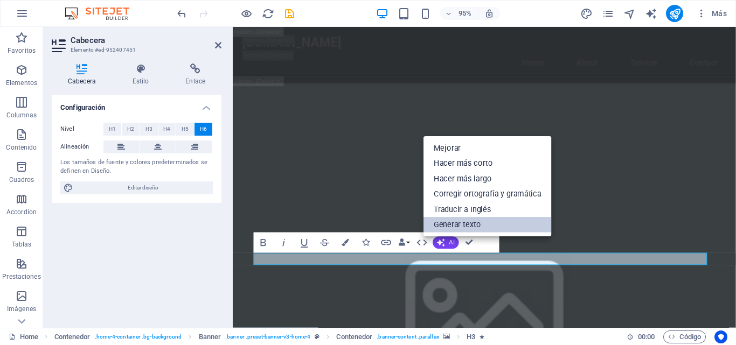
select select "English"
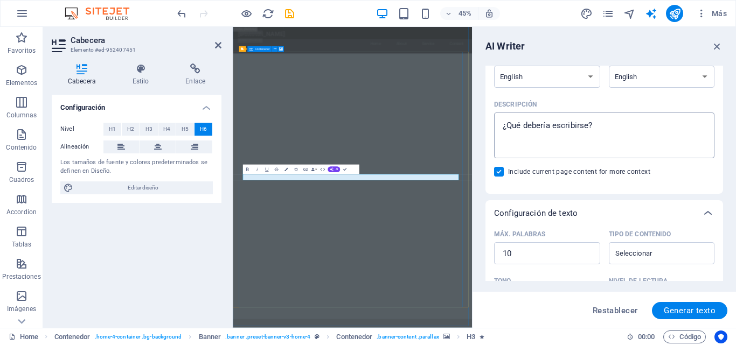
scroll to position [162, 0]
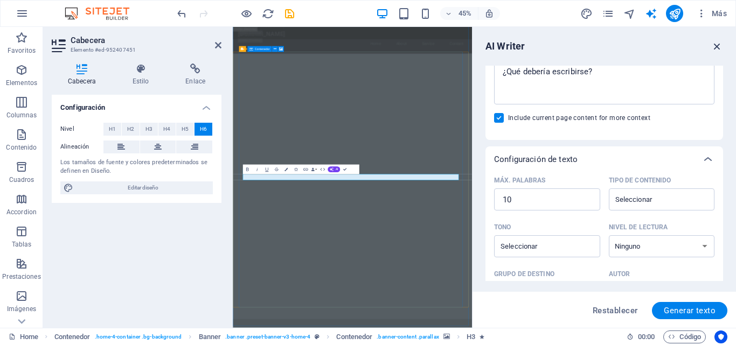
drag, startPoint x: 718, startPoint y: 43, endPoint x: 511, endPoint y: 17, distance: 209.1
click at [718, 43] on icon "button" at bounding box center [717, 46] width 12 height 12
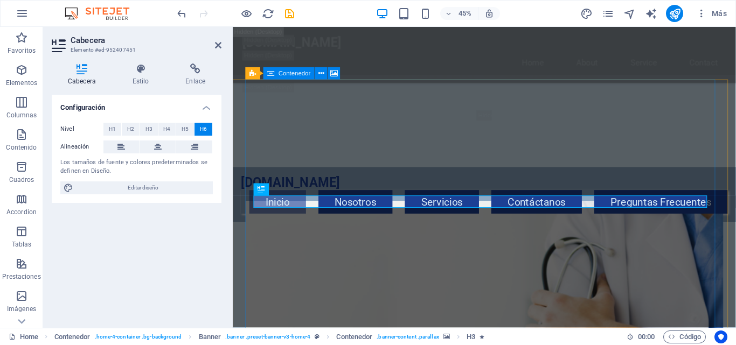
scroll to position [771, 0]
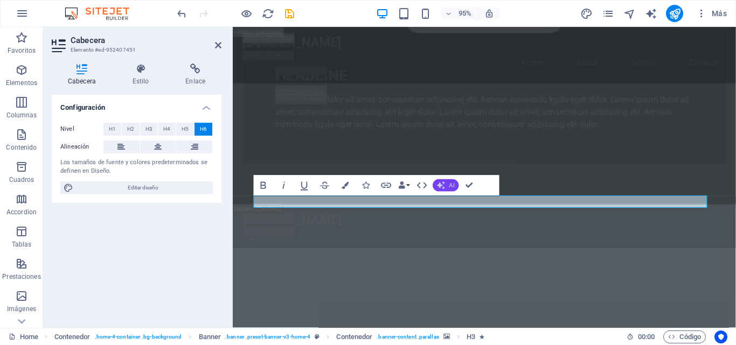
click at [441, 184] on icon "button" at bounding box center [441, 186] width 8 height 8
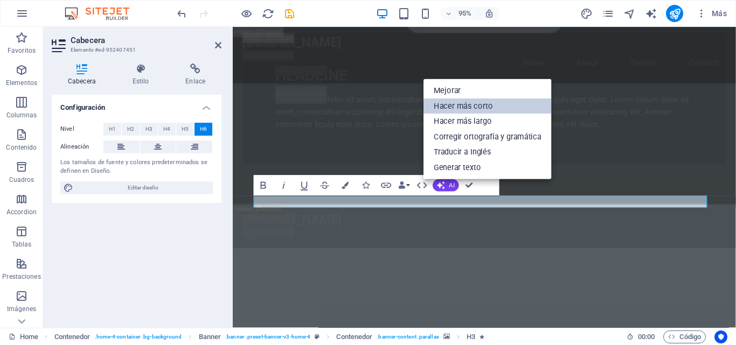
click at [451, 103] on link "Hacer más corto" at bounding box center [487, 107] width 128 height 16
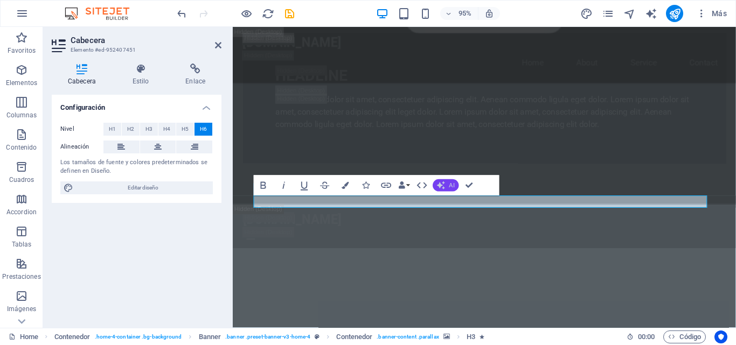
click at [444, 186] on icon "button" at bounding box center [440, 185] width 11 height 11
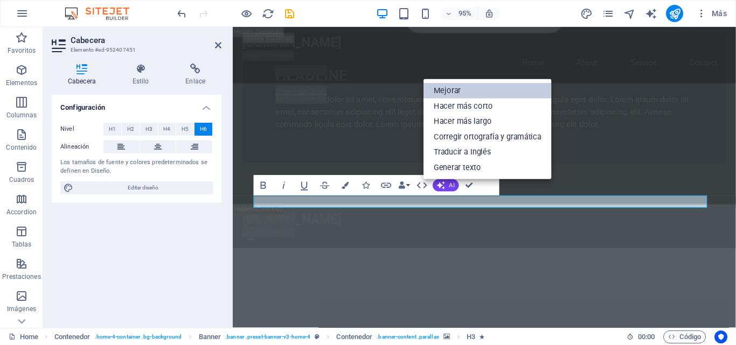
click at [444, 87] on link "Mejorar" at bounding box center [487, 91] width 128 height 16
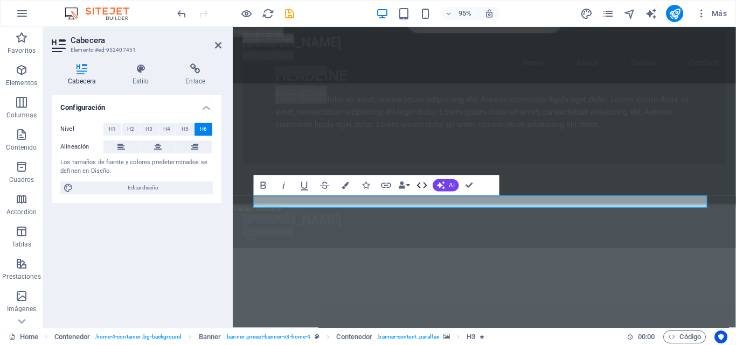
click at [420, 186] on icon "button" at bounding box center [422, 185] width 12 height 12
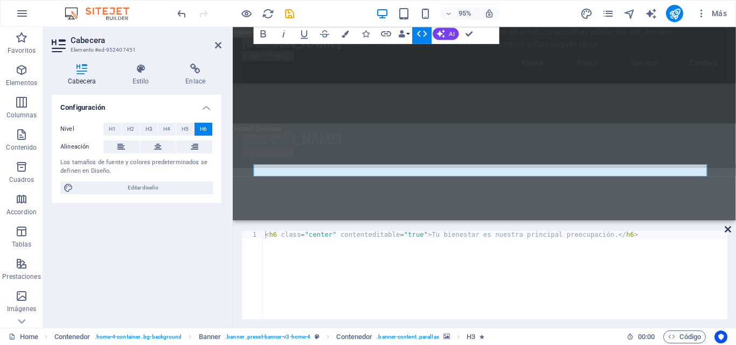
scroll to position [805, 0]
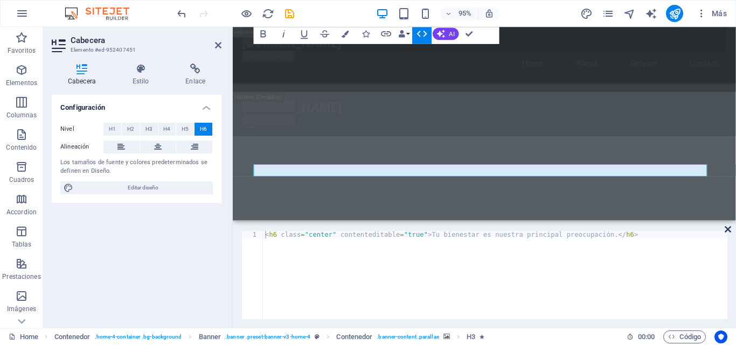
click at [728, 229] on icon at bounding box center [728, 229] width 6 height 9
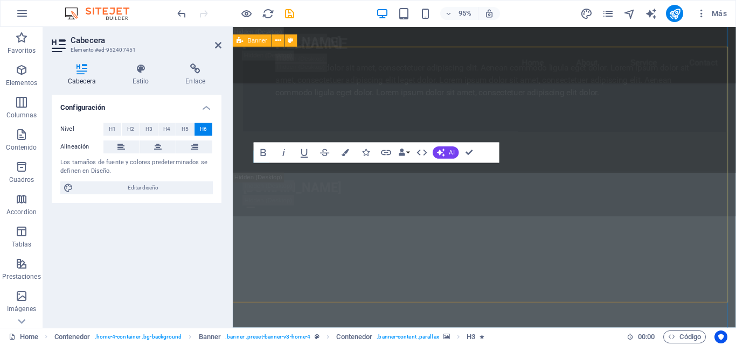
scroll to position [806, 0]
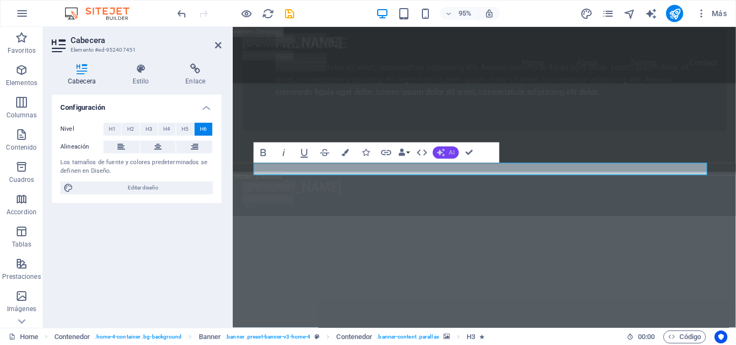
click at [443, 147] on button "AI" at bounding box center [446, 153] width 26 height 12
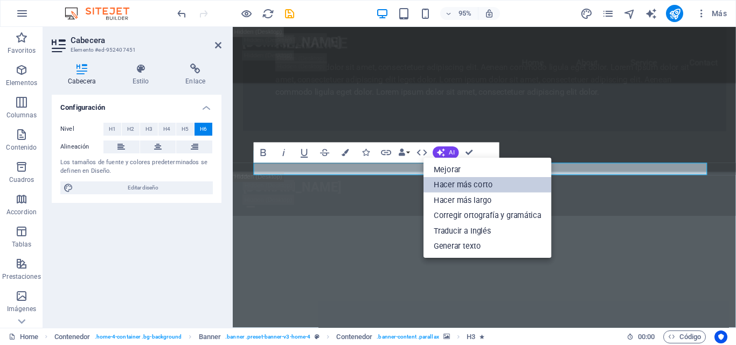
click at [458, 185] on link "Hacer más corto" at bounding box center [487, 185] width 128 height 16
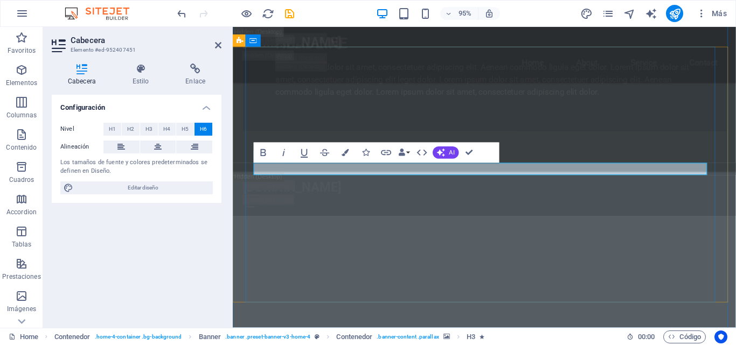
click at [448, 153] on button "AI" at bounding box center [446, 153] width 26 height 12
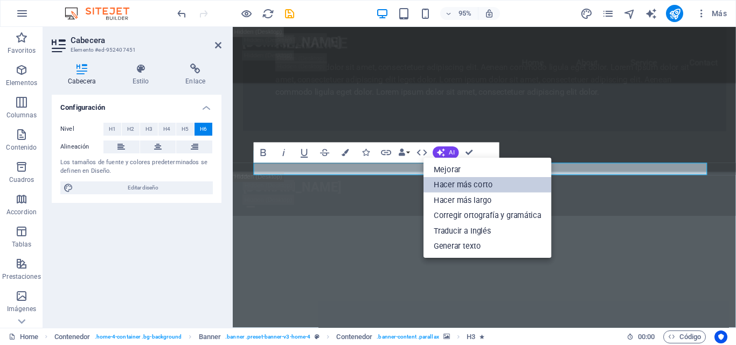
click at [452, 182] on link "Hacer más corto" at bounding box center [487, 185] width 128 height 16
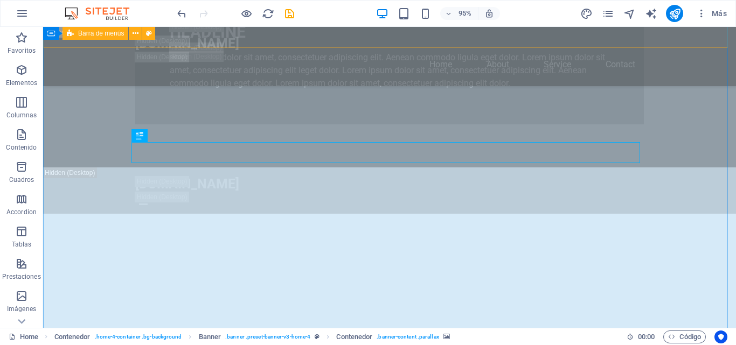
scroll to position [775, 0]
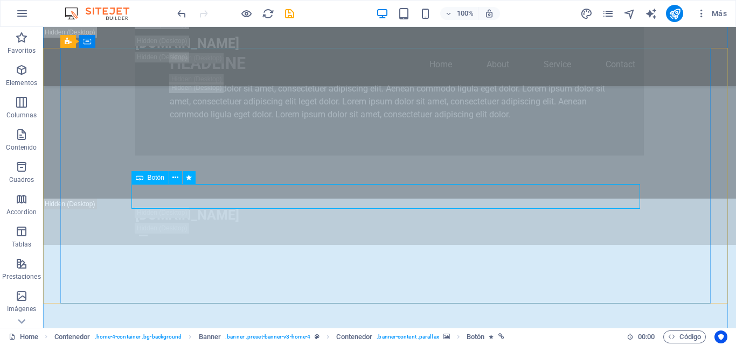
click at [140, 179] on icon at bounding box center [140, 177] width 8 height 13
click at [175, 178] on icon at bounding box center [175, 177] width 6 height 11
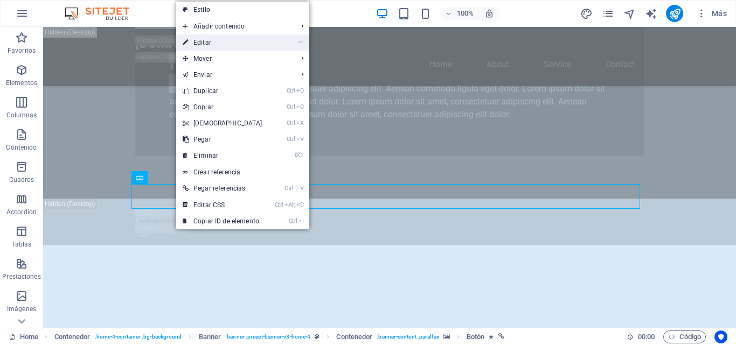
click at [216, 44] on link "⏎ Editar" at bounding box center [222, 42] width 93 height 16
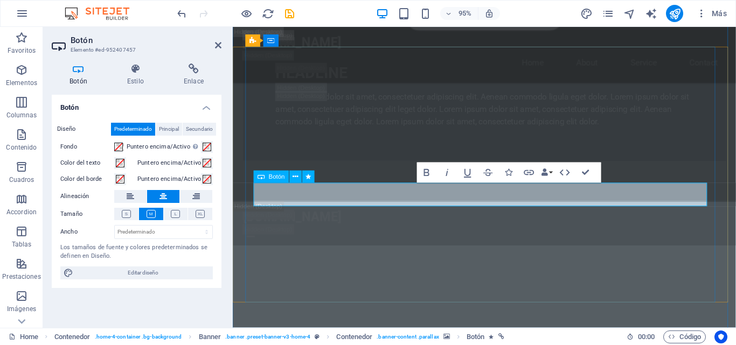
scroll to position [806, 0]
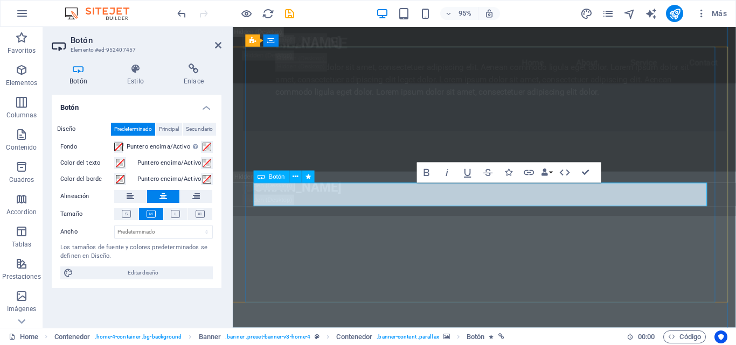
click at [296, 177] on icon at bounding box center [295, 177] width 5 height 11
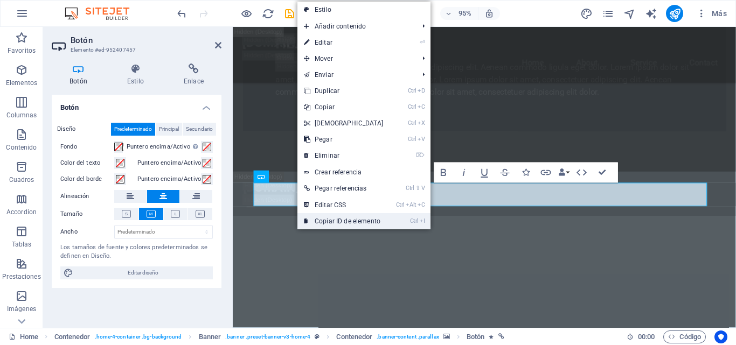
click at [343, 219] on link "Ctrl I Copiar ID de elemento" at bounding box center [343, 221] width 93 height 16
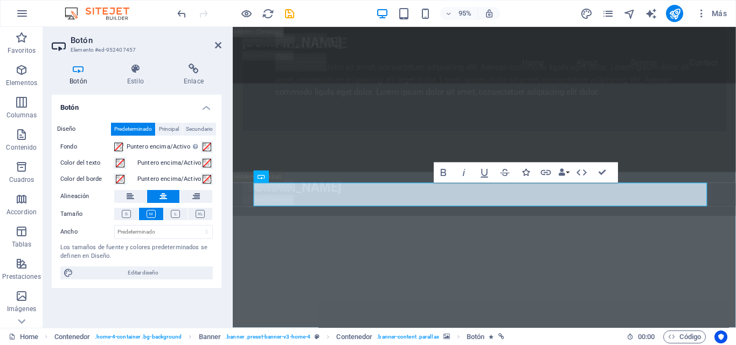
click at [525, 173] on icon "button" at bounding box center [525, 172] width 7 height 7
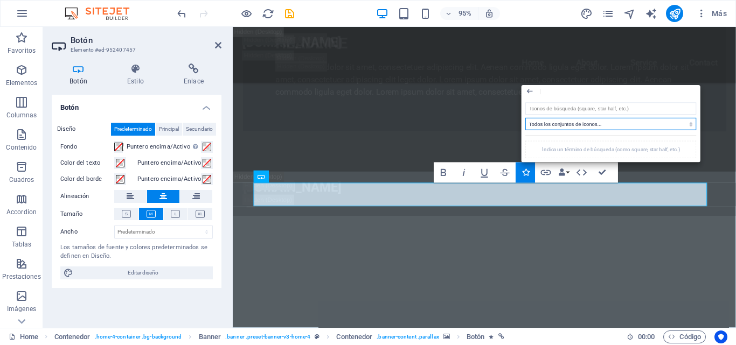
click at [666, 122] on select "Todos los conjuntos de iconos... IcoFont Ionicons FontAwesome Brands FontAwesom…" at bounding box center [611, 124] width 171 height 12
click at [573, 104] on input "search" at bounding box center [611, 109] width 171 height 12
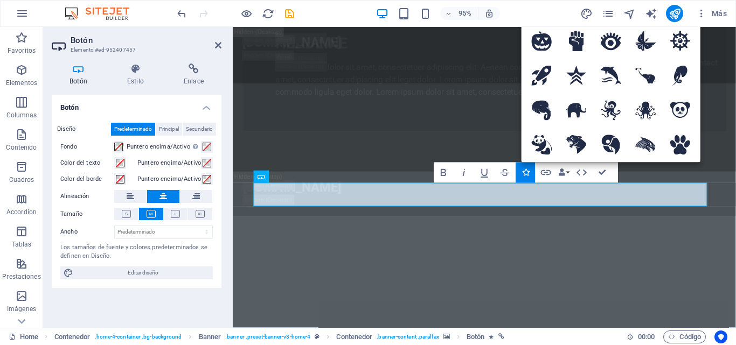
type input "phone"
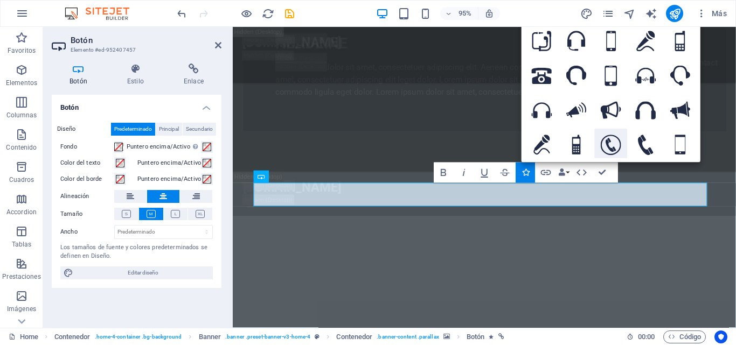
click at [617, 142] on icon at bounding box center [611, 145] width 20 height 20
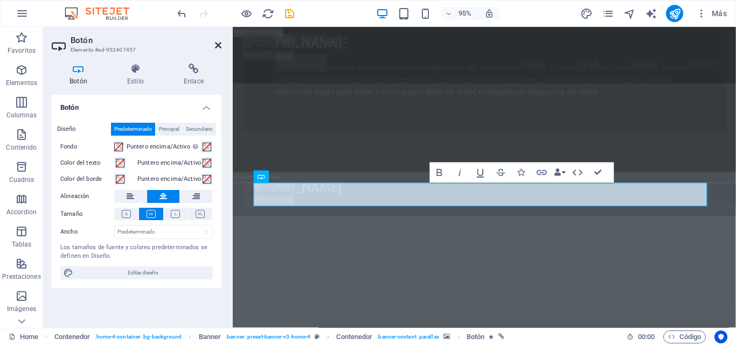
click at [218, 41] on icon at bounding box center [218, 45] width 6 height 9
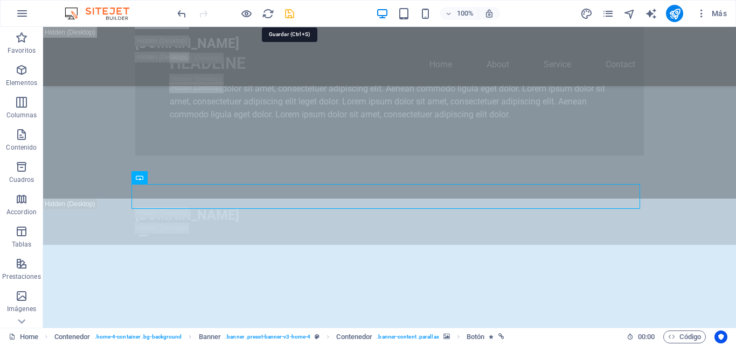
drag, startPoint x: 291, startPoint y: 15, endPoint x: 361, endPoint y: 30, distance: 72.2
click at [291, 15] on icon "save" at bounding box center [289, 14] width 12 height 12
checkbox input "false"
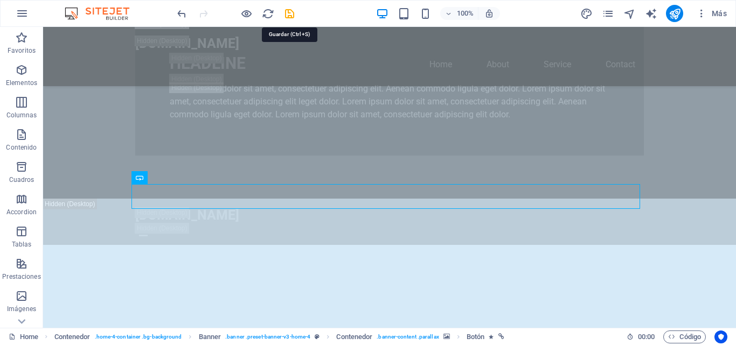
checkbox input "false"
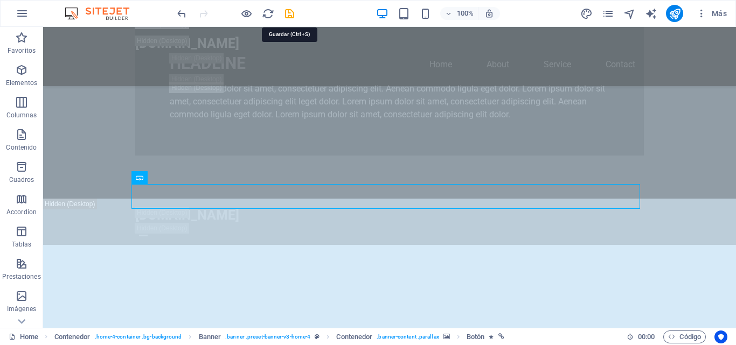
checkbox input "false"
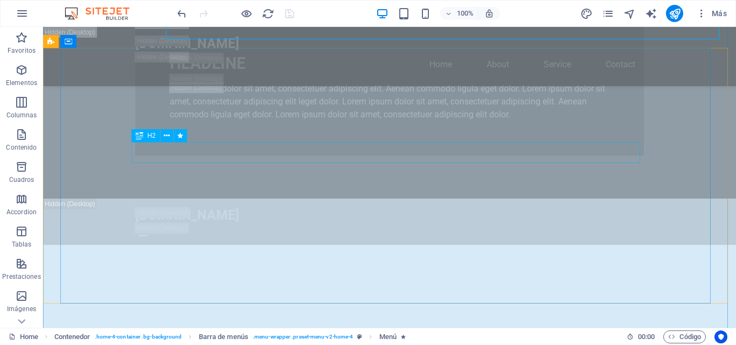
click at [168, 135] on icon at bounding box center [167, 135] width 6 height 11
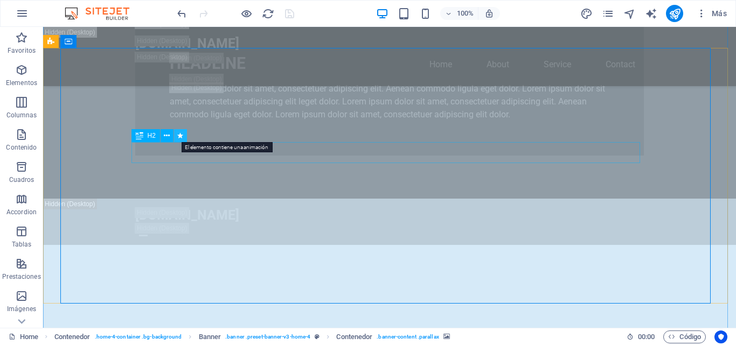
click at [182, 136] on icon at bounding box center [180, 135] width 6 height 11
click at [169, 138] on div "H2 Banner Banner Contenedor H3 Separador Separador Menú Barra de menús Banner B…" at bounding box center [389, 177] width 693 height 301
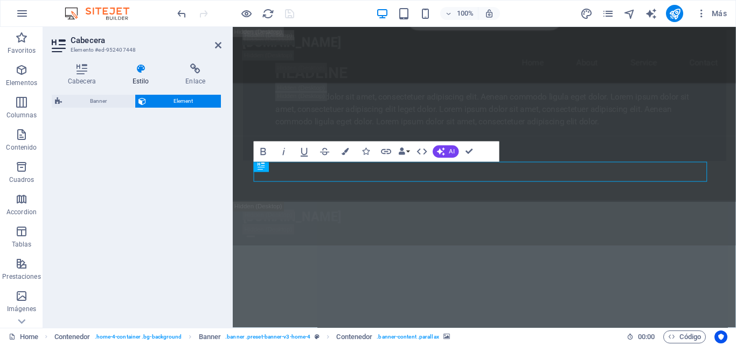
select select "fade"
select select "s"
select select "onload"
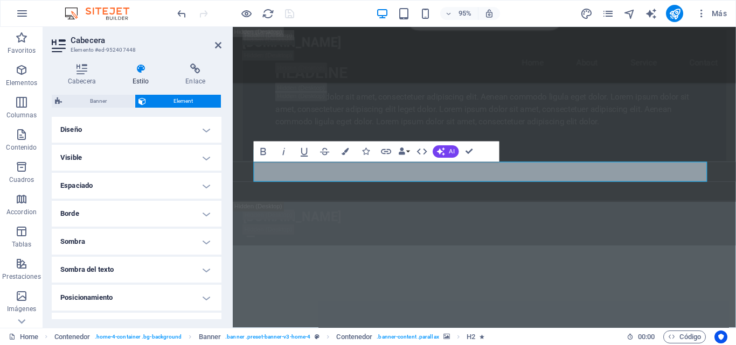
scroll to position [786, 0]
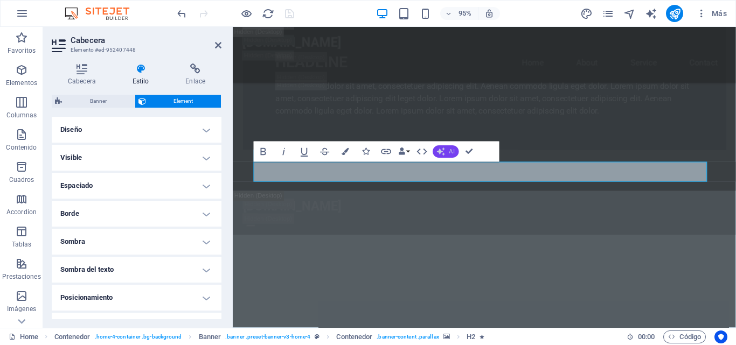
click at [444, 147] on button "AI" at bounding box center [446, 152] width 26 height 12
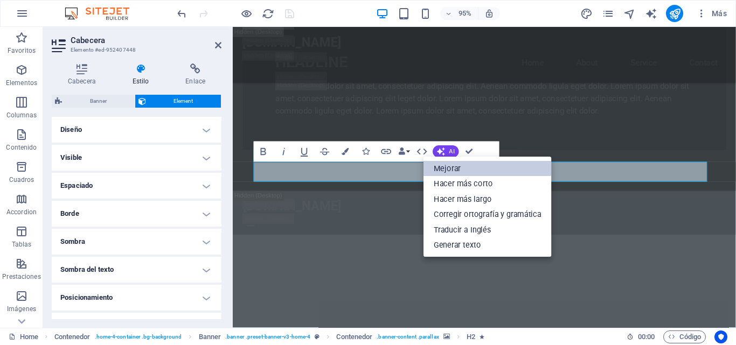
click at [450, 169] on link "Mejorar" at bounding box center [487, 168] width 128 height 15
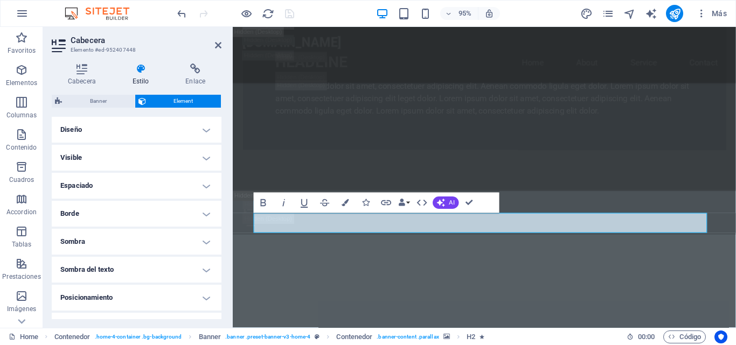
click at [203, 135] on h4 "Diseño" at bounding box center [137, 130] width 170 height 26
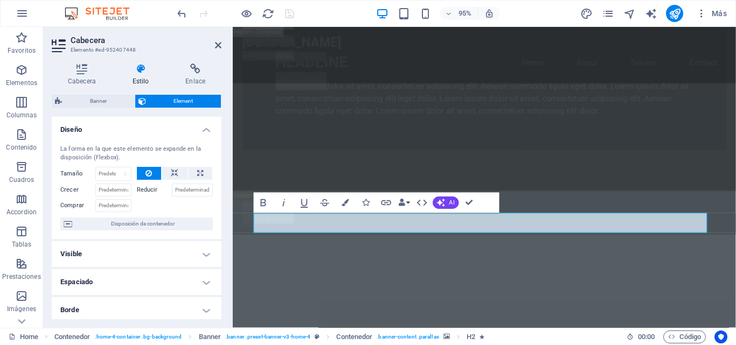
scroll to position [732, 0]
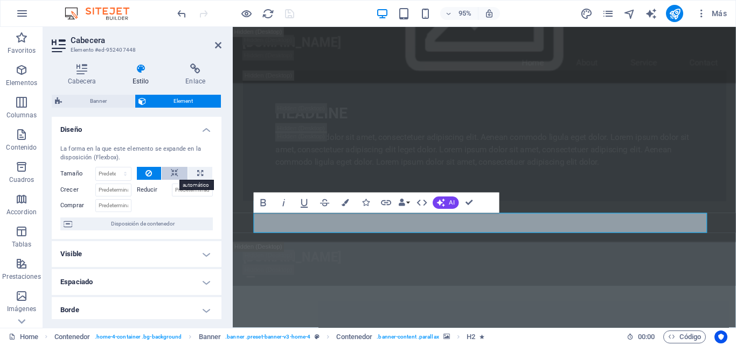
click at [179, 170] on button at bounding box center [175, 173] width 26 height 13
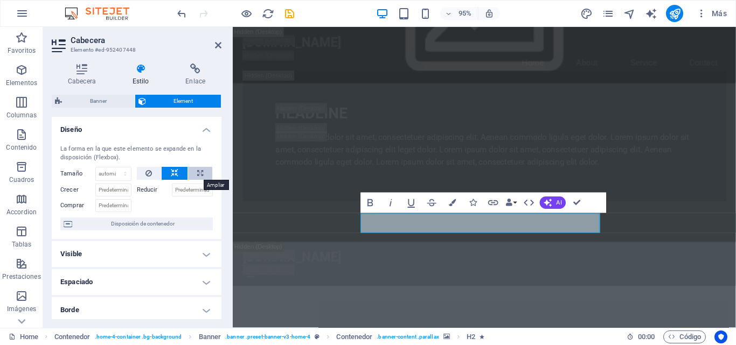
click at [205, 172] on button at bounding box center [200, 173] width 24 height 13
type input "100"
select select "%"
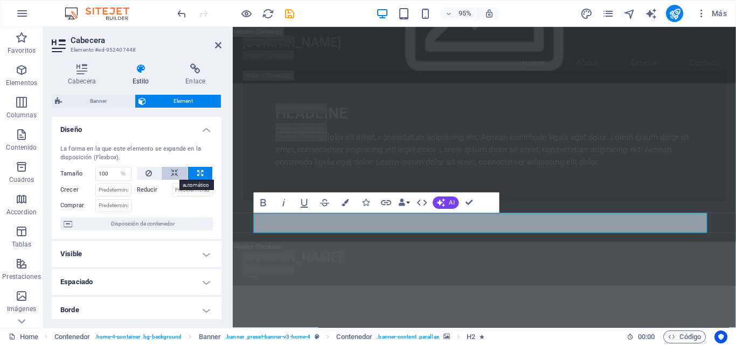
click at [179, 175] on button at bounding box center [175, 173] width 26 height 13
select select "DISABLED_OPTION_VALUE"
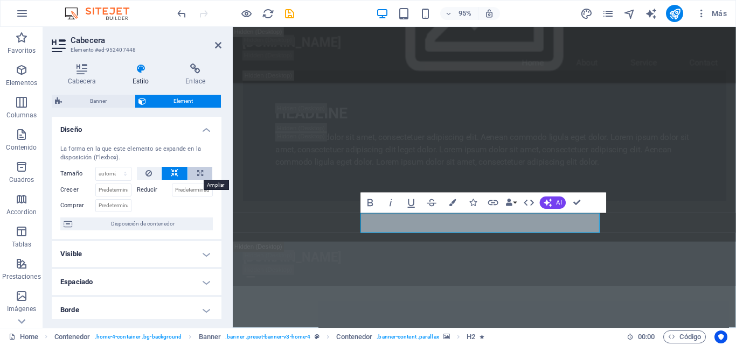
click at [193, 172] on button at bounding box center [200, 173] width 24 height 13
type input "100"
select select "%"
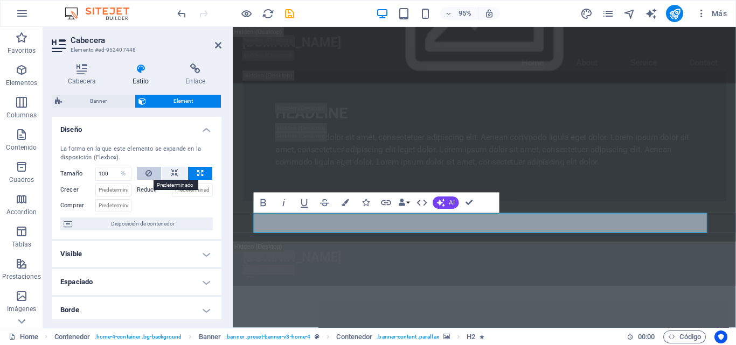
click at [144, 173] on button at bounding box center [149, 173] width 25 height 13
select select "DISABLED_OPTION_VALUE"
click at [201, 173] on icon at bounding box center [200, 173] width 6 height 13
type input "100"
select select "%"
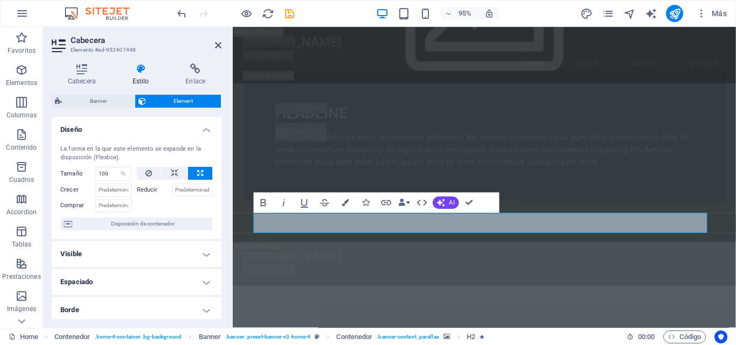
scroll to position [54, 0]
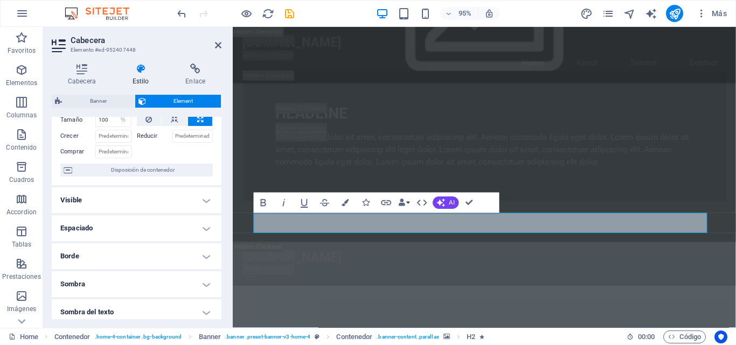
click at [176, 201] on h4 "Visible" at bounding box center [137, 200] width 170 height 26
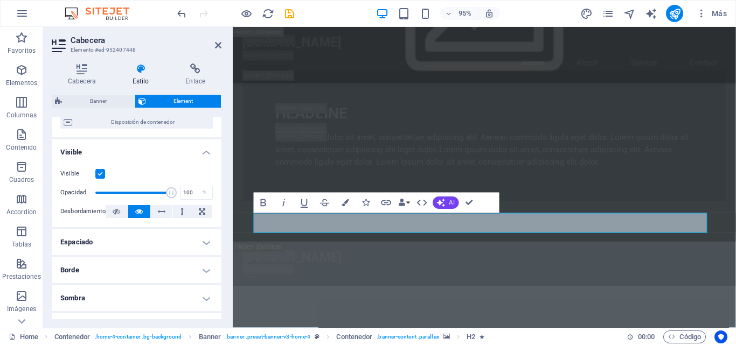
scroll to position [108, 0]
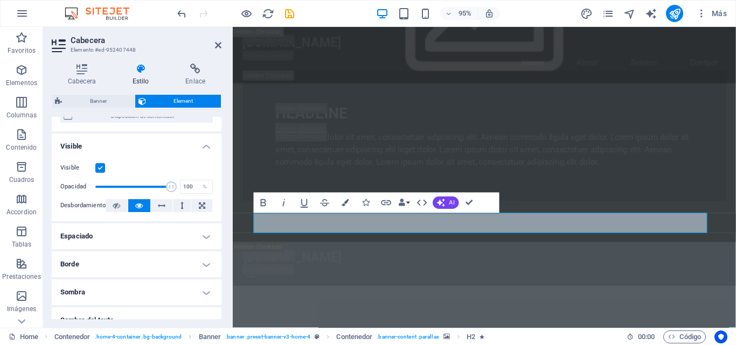
click at [188, 230] on h4 "Espaciado" at bounding box center [137, 237] width 170 height 26
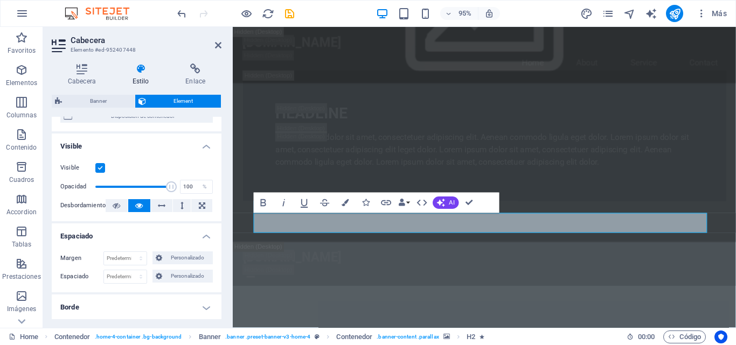
scroll to position [215, 0]
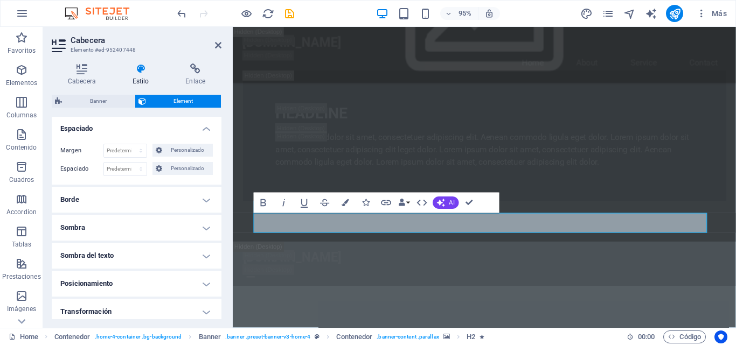
click at [191, 209] on h4 "Borde" at bounding box center [137, 200] width 170 height 26
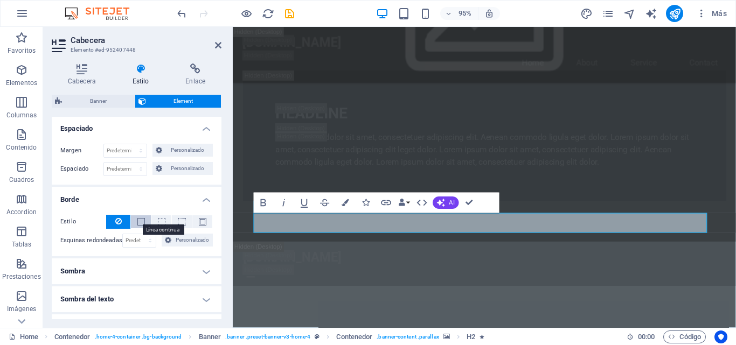
click at [141, 220] on span at bounding box center [141, 222] width 8 height 8
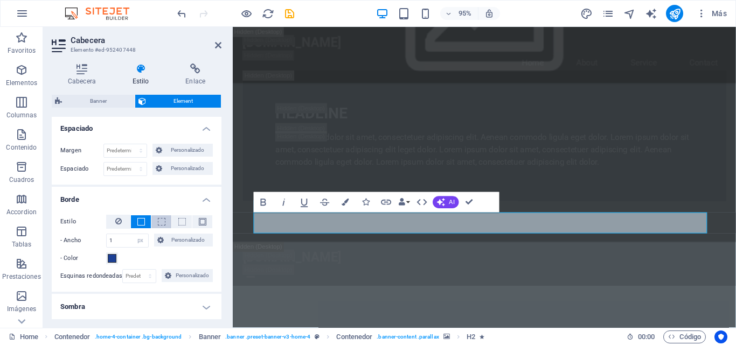
click at [158, 220] on span at bounding box center [162, 222] width 8 height 8
click at [178, 220] on span at bounding box center [182, 222] width 8 height 8
click at [210, 224] on div "Estilo" at bounding box center [136, 222] width 152 height 15
click at [204, 222] on span at bounding box center [203, 222] width 8 height 8
click at [119, 221] on icon at bounding box center [118, 221] width 6 height 13
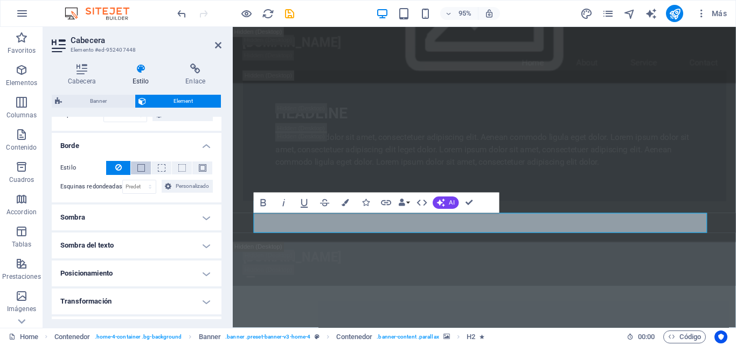
scroll to position [323, 0]
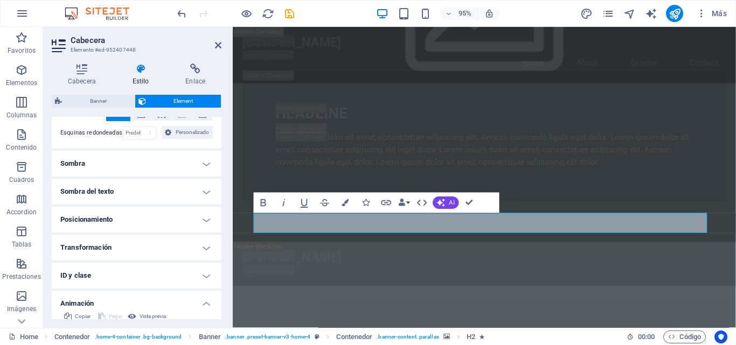
click at [154, 241] on h4 "Transformación" at bounding box center [137, 248] width 170 height 26
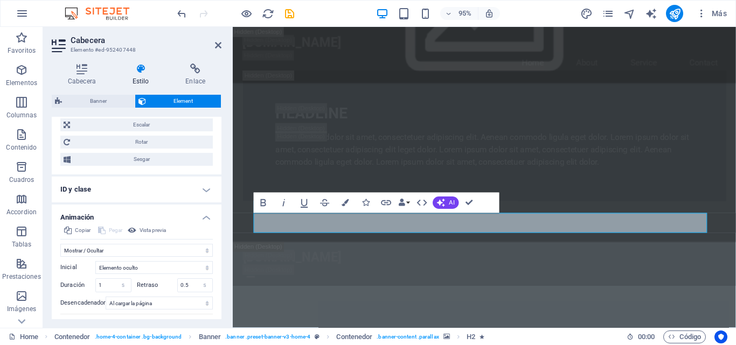
scroll to position [535, 0]
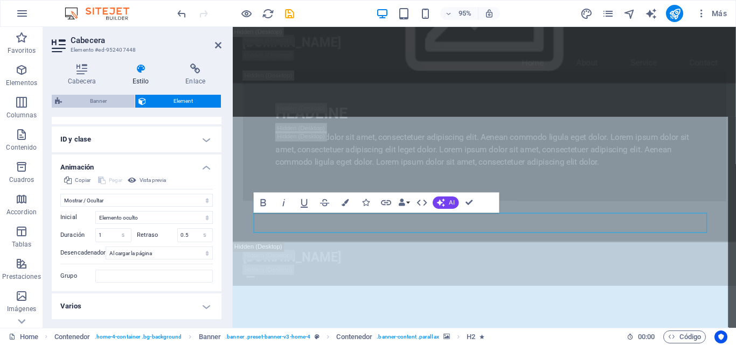
click at [97, 100] on span "Banner" at bounding box center [98, 101] width 66 height 13
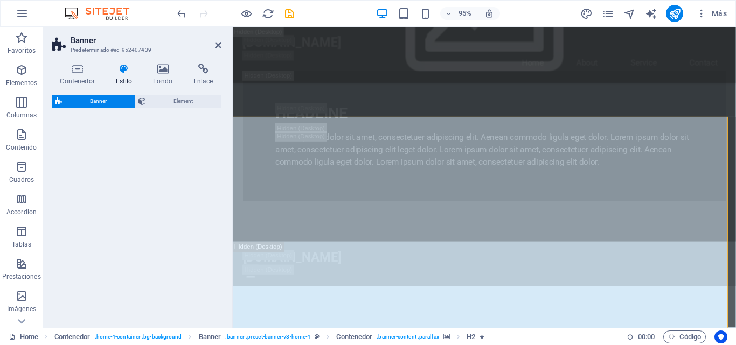
select select "preset-banner-v3-home-4"
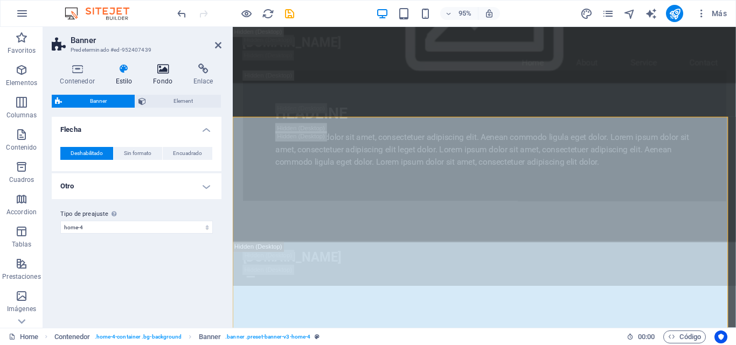
click at [168, 74] on icon at bounding box center [163, 69] width 36 height 11
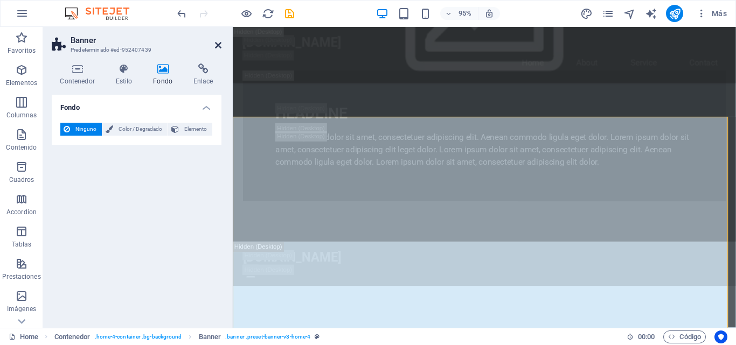
click at [215, 45] on icon at bounding box center [218, 45] width 6 height 9
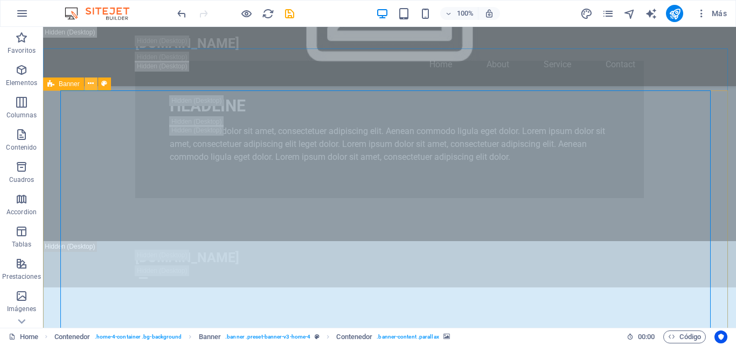
click at [90, 82] on icon at bounding box center [91, 83] width 6 height 11
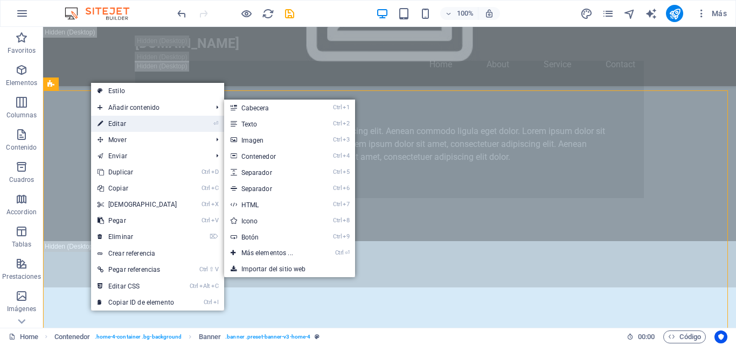
click at [134, 128] on link "⏎ Editar" at bounding box center [137, 124] width 93 height 16
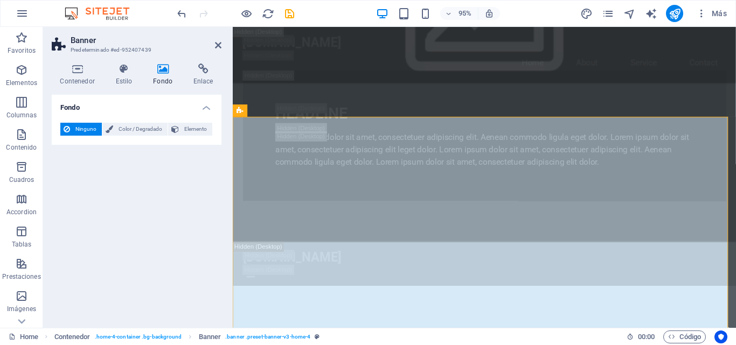
click at [164, 72] on icon at bounding box center [163, 69] width 36 height 11
click at [149, 132] on span "Color / Degradado" at bounding box center [140, 129] width 48 height 13
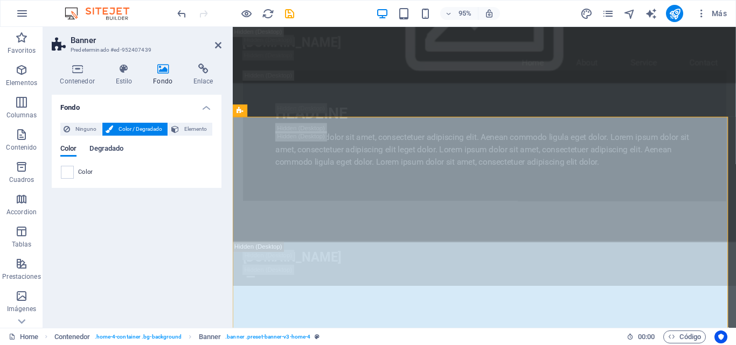
click at [112, 150] on span "Degradado" at bounding box center [106, 149] width 34 height 15
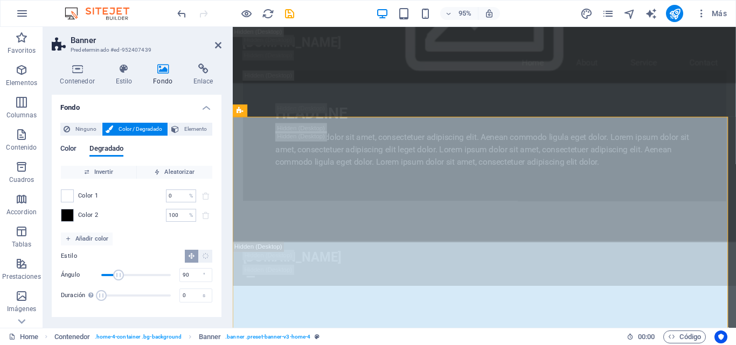
click at [70, 147] on span "Color" at bounding box center [68, 149] width 16 height 15
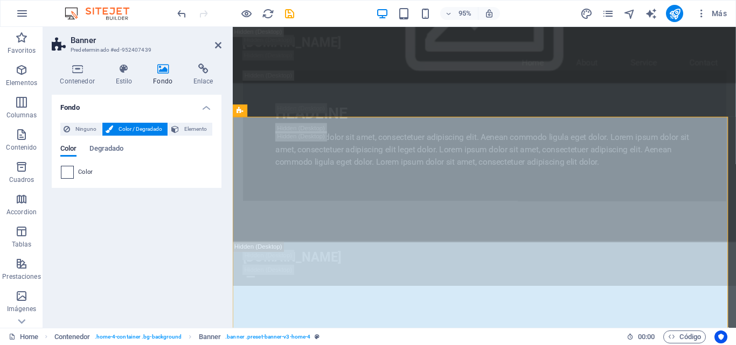
click at [67, 170] on span at bounding box center [67, 172] width 12 height 12
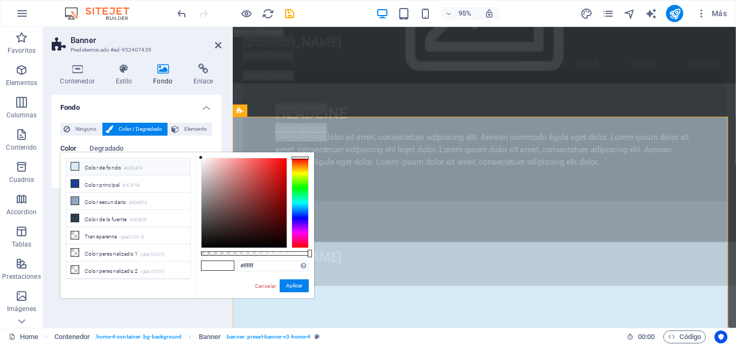
click at [86, 170] on li "Color de fondo #D6EAF8" at bounding box center [128, 166] width 124 height 17
type input "#d6eaf8"
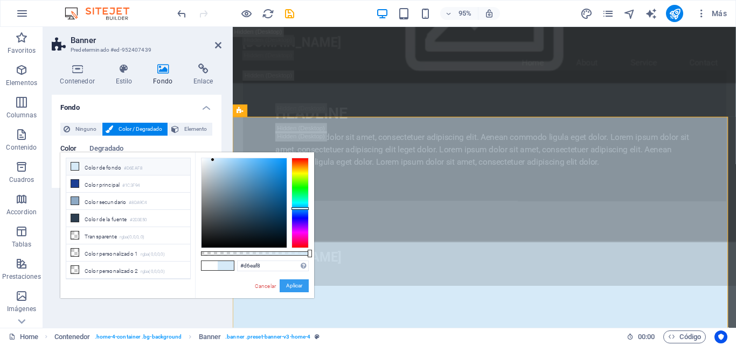
click at [296, 285] on button "Aplicar" at bounding box center [294, 286] width 29 height 13
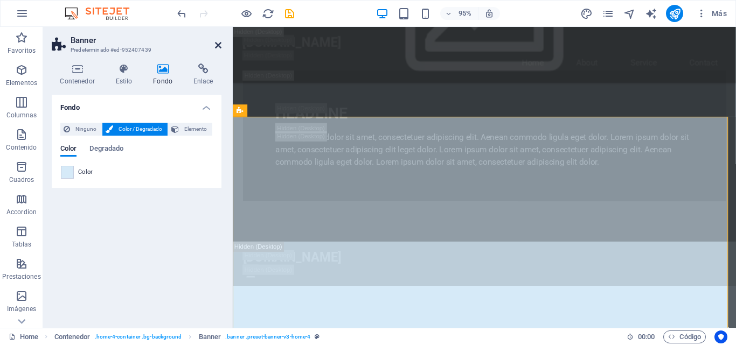
click at [219, 45] on icon at bounding box center [218, 45] width 6 height 9
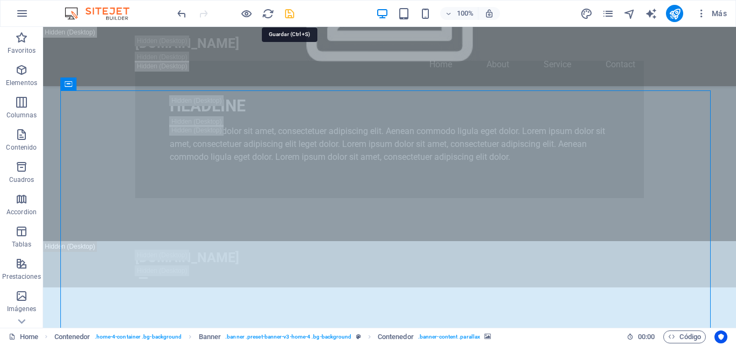
click at [292, 16] on icon "save" at bounding box center [289, 14] width 12 height 12
checkbox input "false"
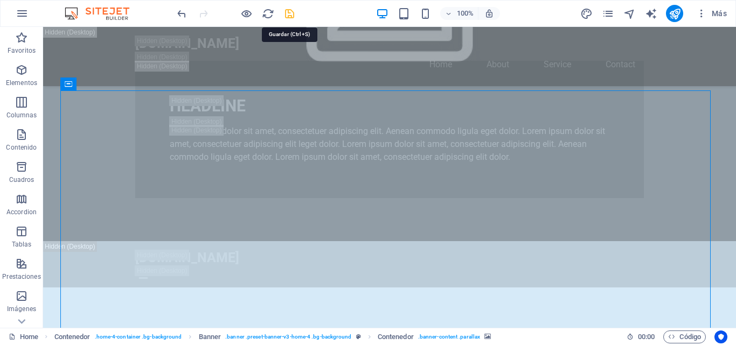
checkbox input "false"
